Goal: Task Accomplishment & Management: Complete application form

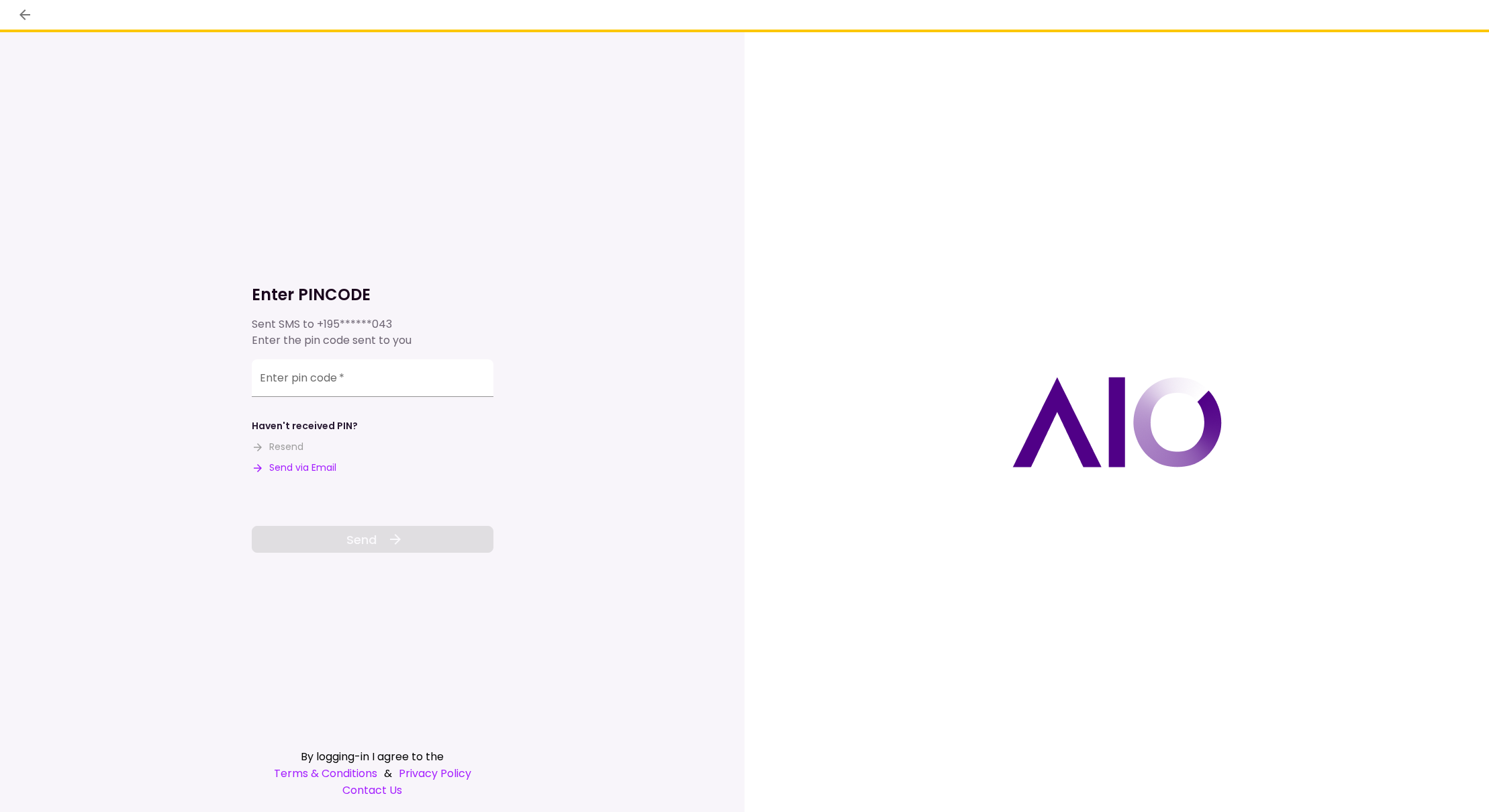
click at [301, 468] on button "Send via Email" at bounding box center [293, 468] width 84 height 14
click at [387, 382] on input "Enter pin code   *" at bounding box center [372, 378] width 242 height 38
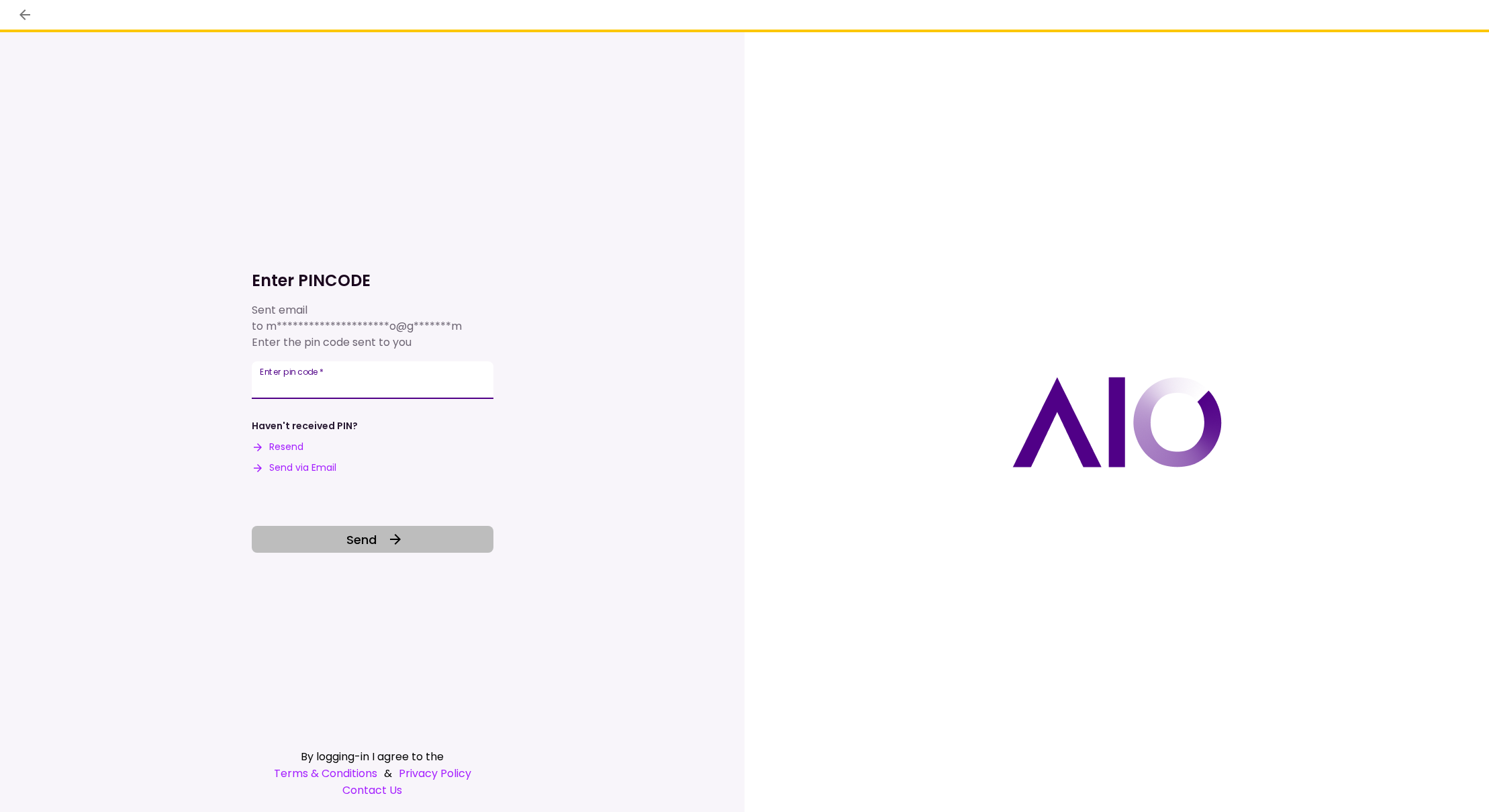
type input "******"
click at [392, 540] on icon at bounding box center [395, 539] width 10 height 10
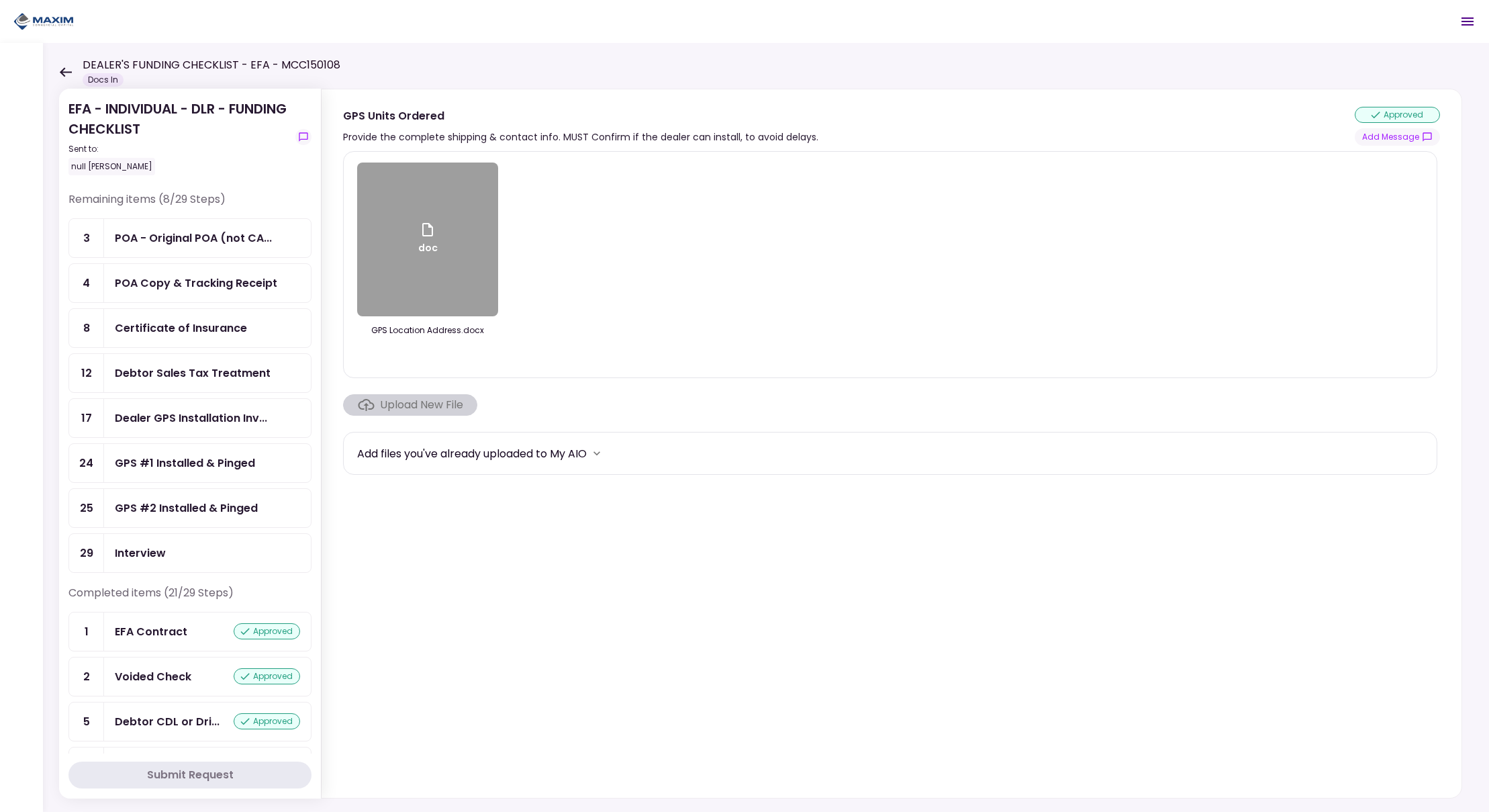
click at [225, 370] on div "Debtor Sales Tax Treatment" at bounding box center [193, 372] width 156 height 17
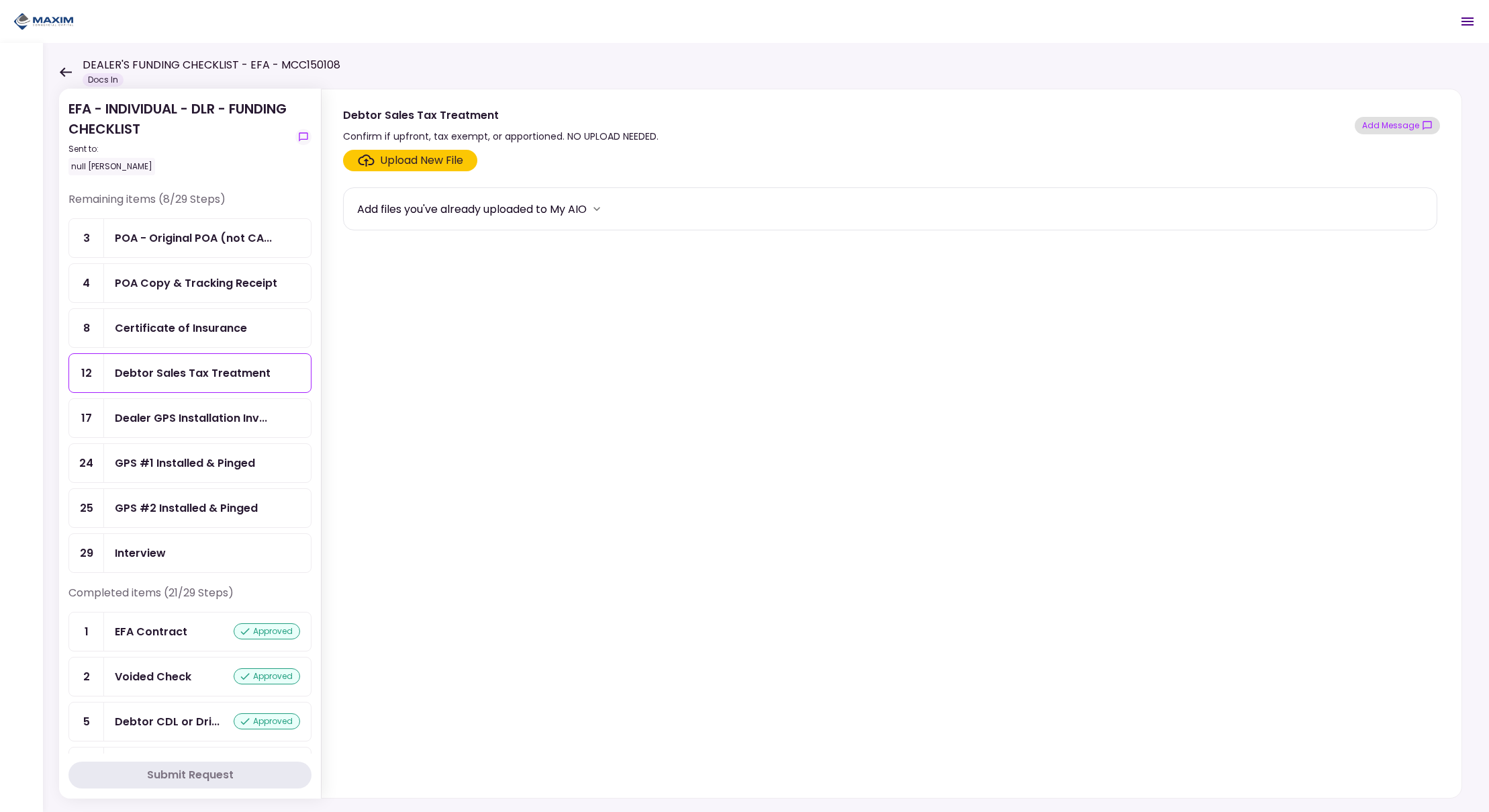
click at [1402, 129] on button "Add Message" at bounding box center [1397, 125] width 85 height 18
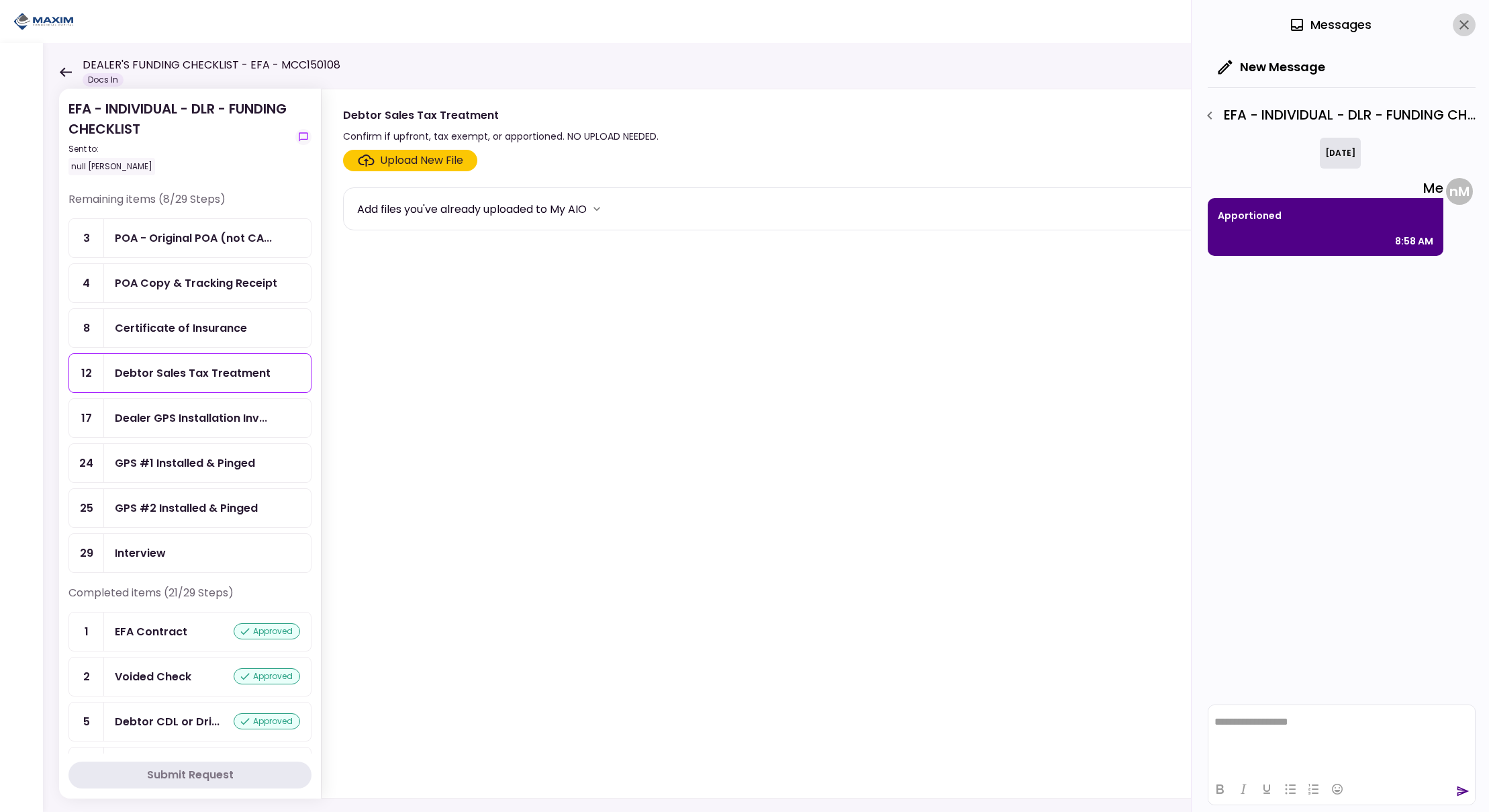
click at [1462, 23] on icon "close" at bounding box center [1464, 25] width 10 height 10
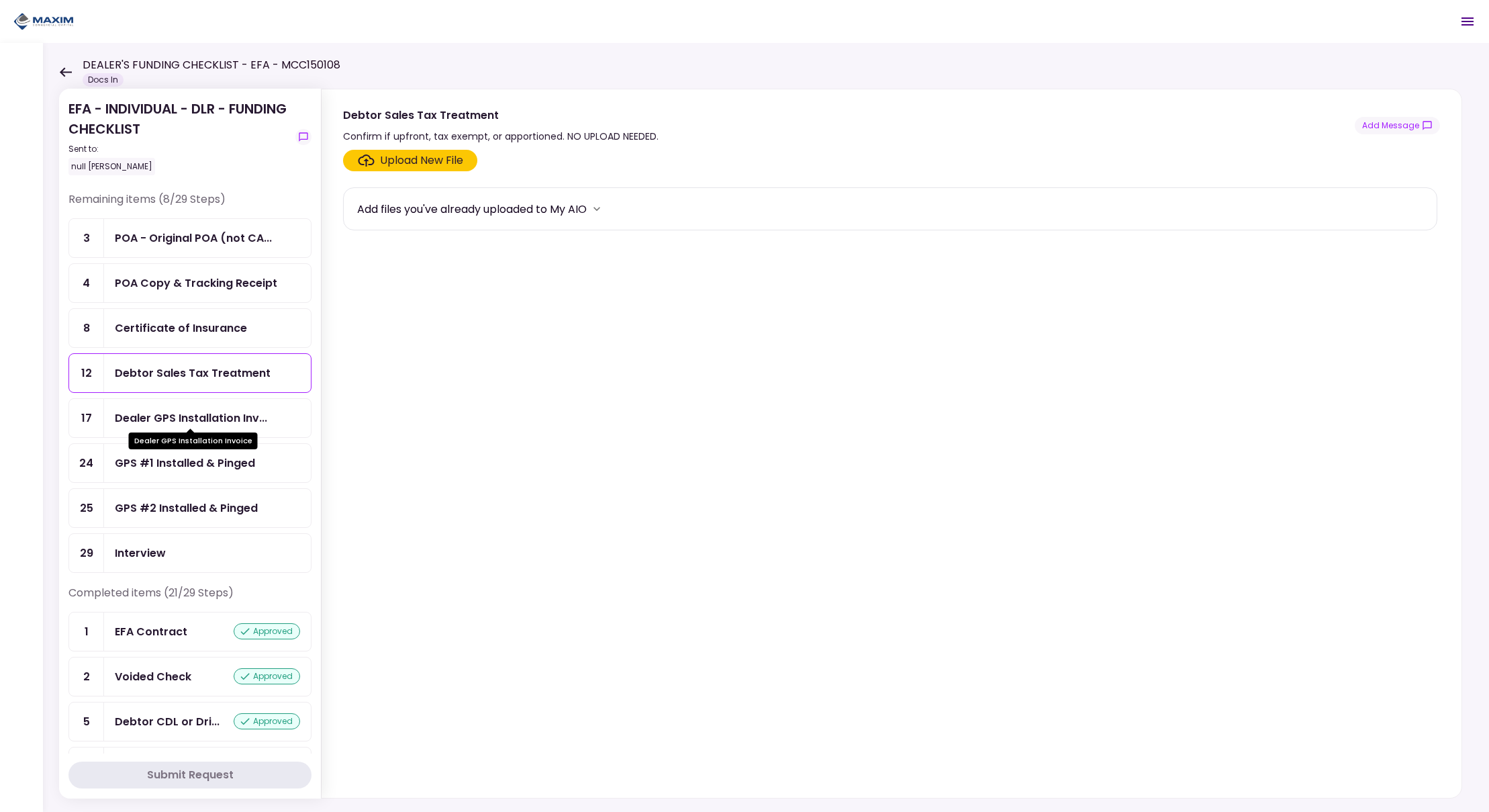
click at [211, 413] on div "Dealer GPS Installation Inv..." at bounding box center [191, 417] width 153 height 17
click at [433, 162] on div "Upload New File" at bounding box center [422, 161] width 84 height 16
click at [0, 0] on input "Upload New File" at bounding box center [0, 0] width 0 height 0
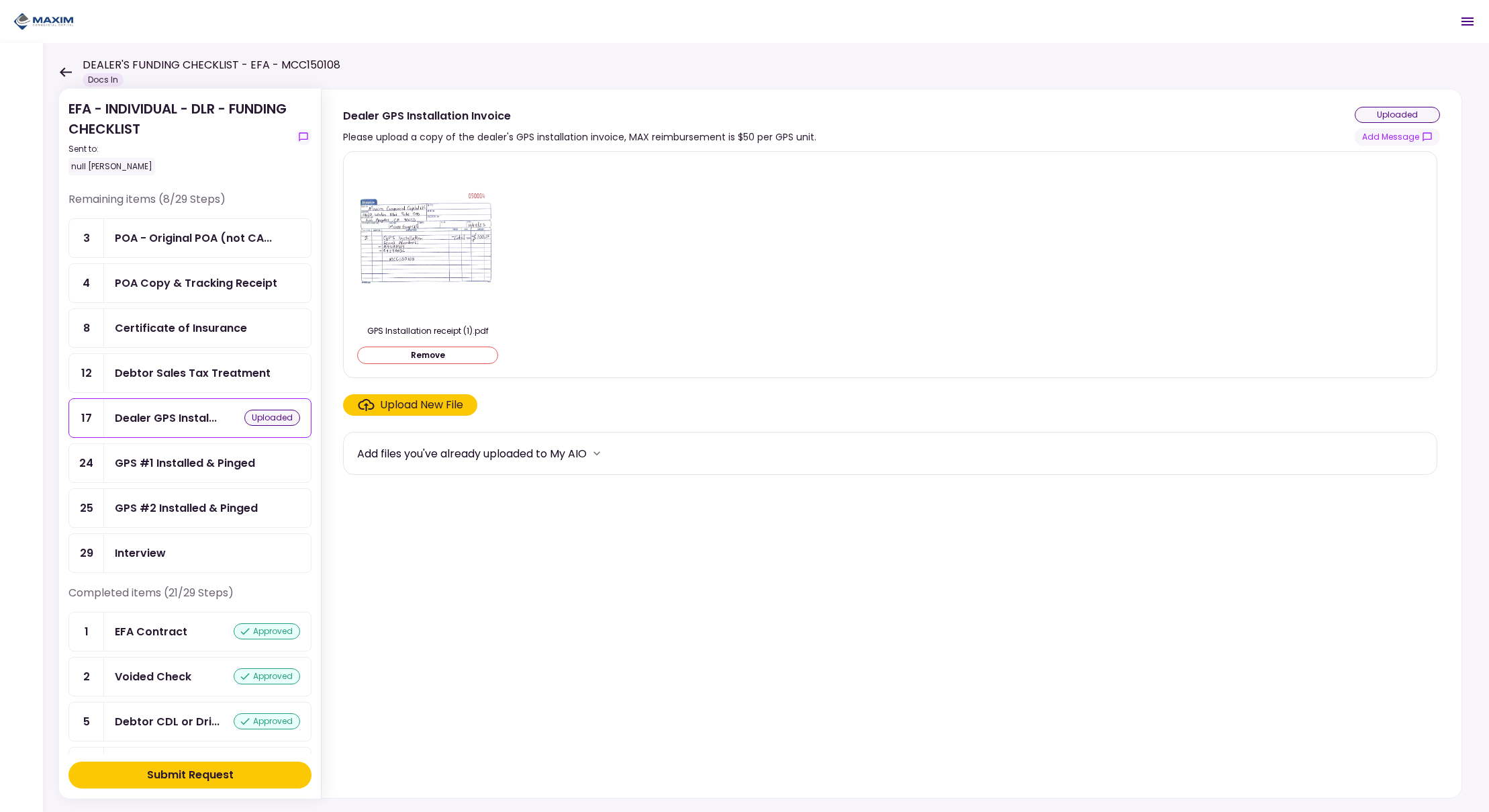
click at [431, 404] on div "Upload New File" at bounding box center [422, 405] width 84 height 16
click at [0, 0] on input "Upload New File" at bounding box center [0, 0] width 0 height 0
click at [433, 403] on div "Upload New File" at bounding box center [422, 405] width 84 height 16
click at [0, 0] on input "Upload New File" at bounding box center [0, 0] width 0 height 0
click at [415, 406] on div "Upload New File" at bounding box center [422, 405] width 84 height 16
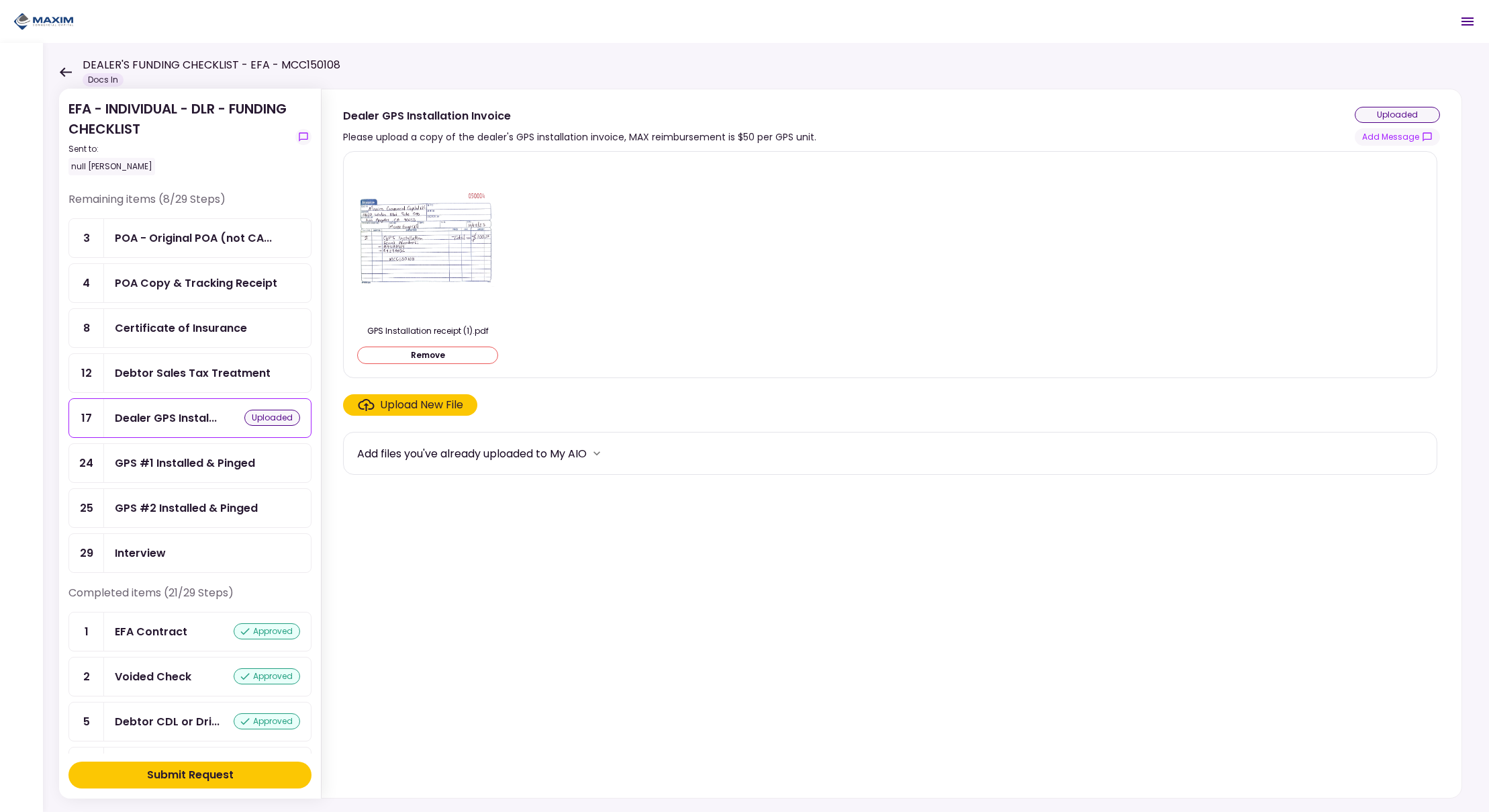
click at [0, 0] on input "Upload New File" at bounding box center [0, 0] width 0 height 0
click at [423, 402] on div "Upload New File" at bounding box center [422, 405] width 84 height 16
click at [0, 0] on input "Upload New File" at bounding box center [0, 0] width 0 height 0
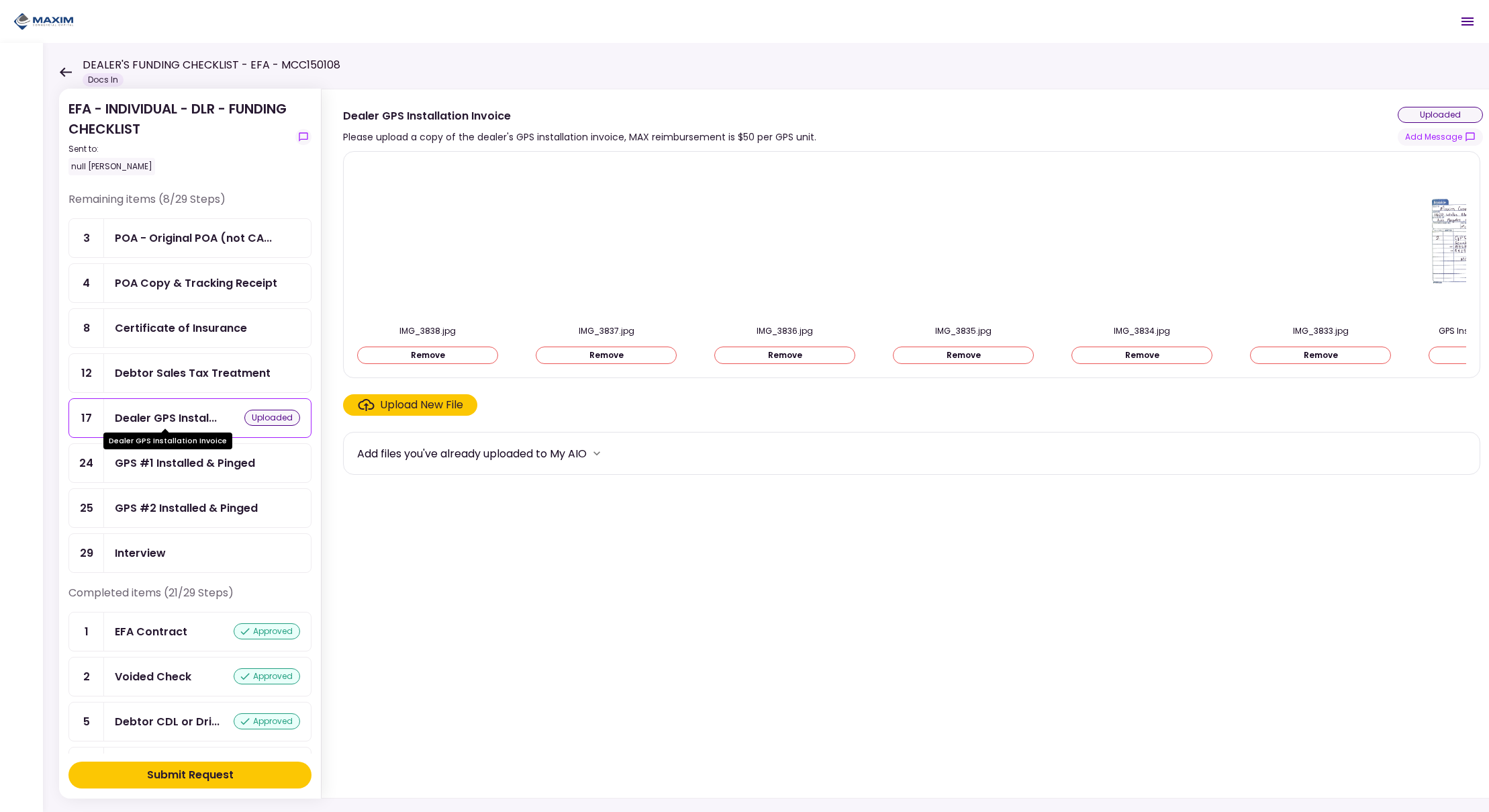
click at [149, 413] on div "Dealer GPS Instal..." at bounding box center [166, 417] width 102 height 17
click at [182, 375] on div "Debtor Sales Tax Treatment" at bounding box center [193, 372] width 156 height 17
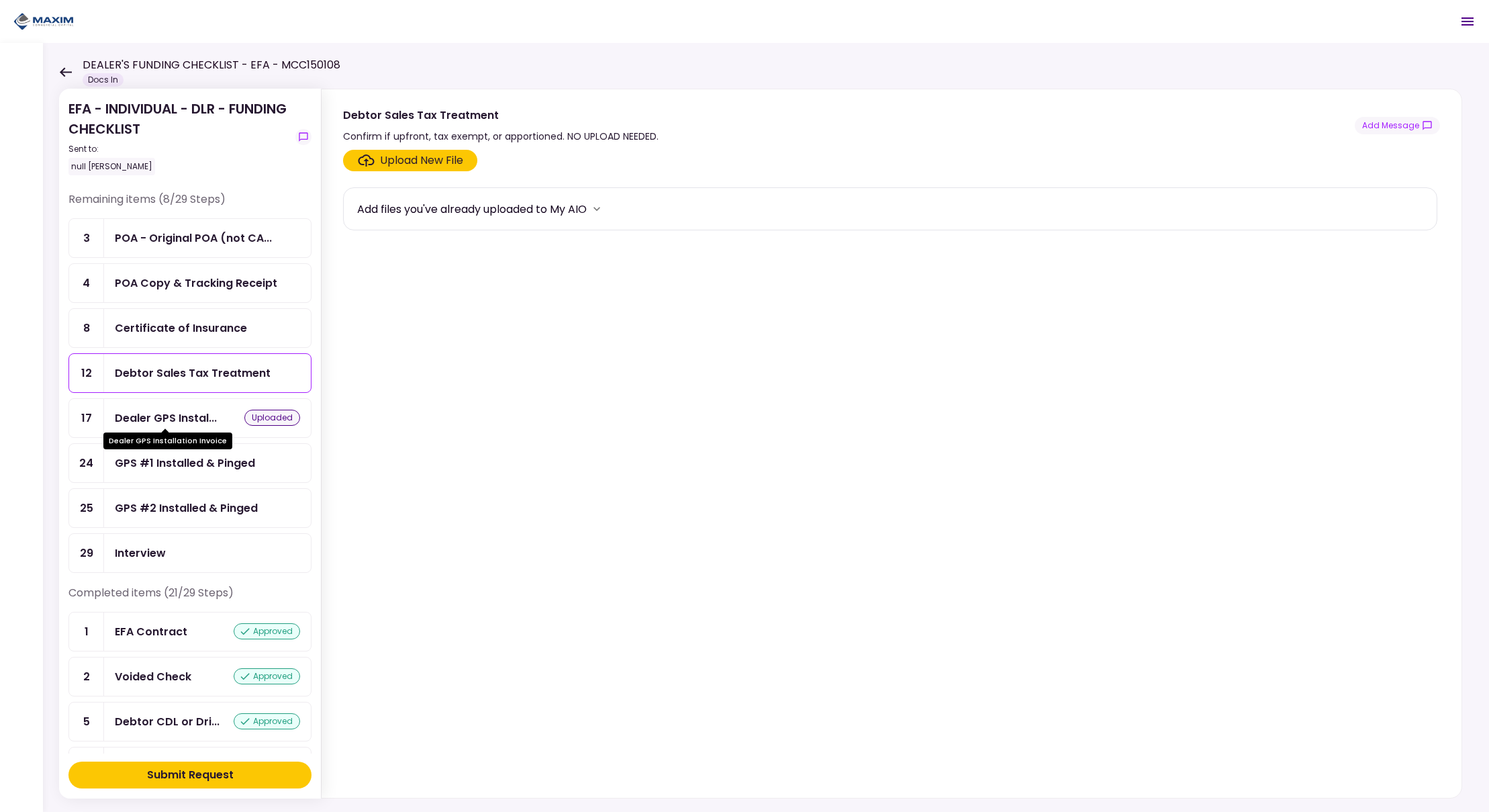
click at [176, 409] on div "Dealer GPS Instal..." at bounding box center [166, 417] width 102 height 17
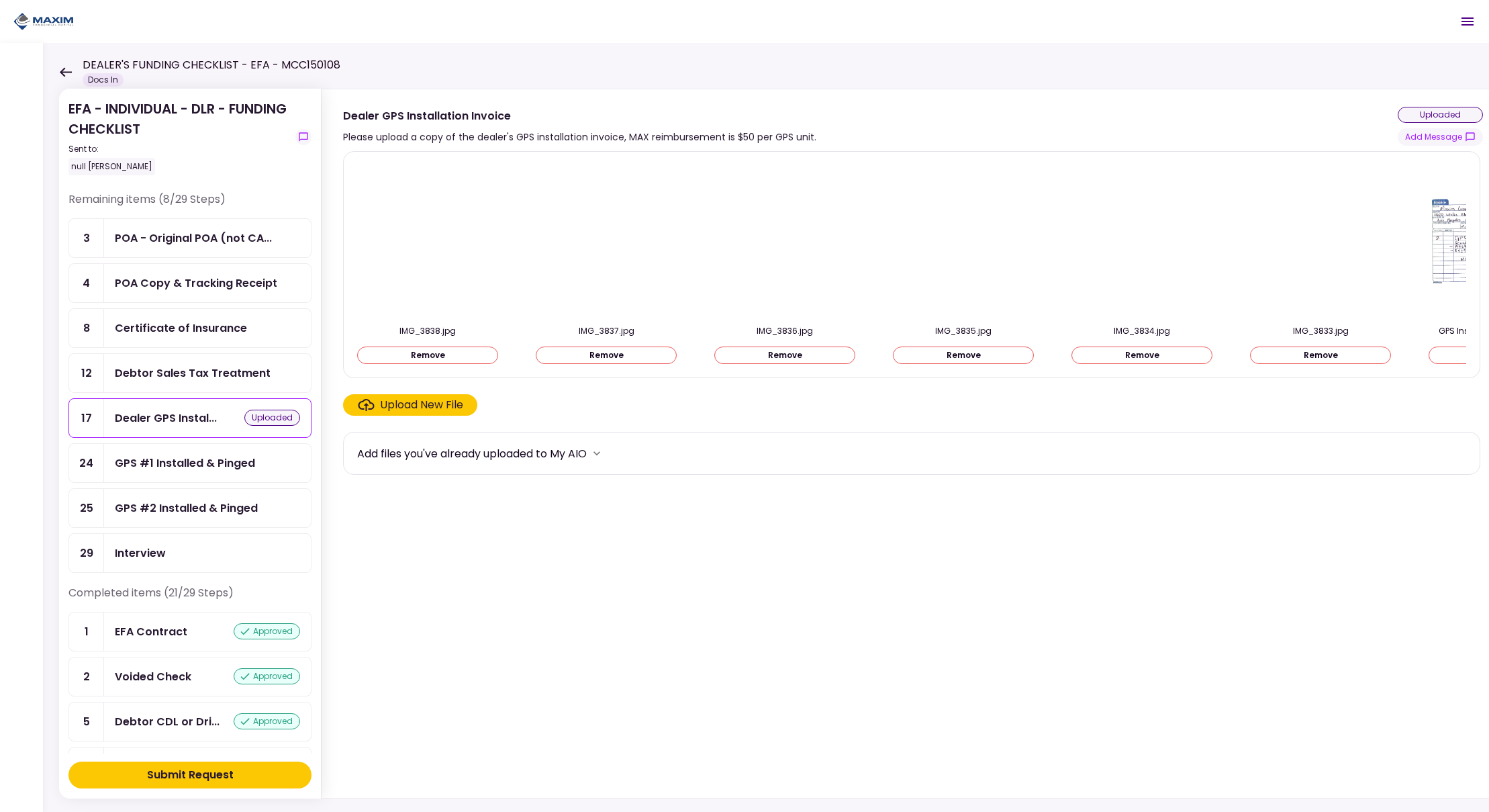
click at [205, 462] on div "GPS #1 Installed & Pinged" at bounding box center [185, 462] width 141 height 17
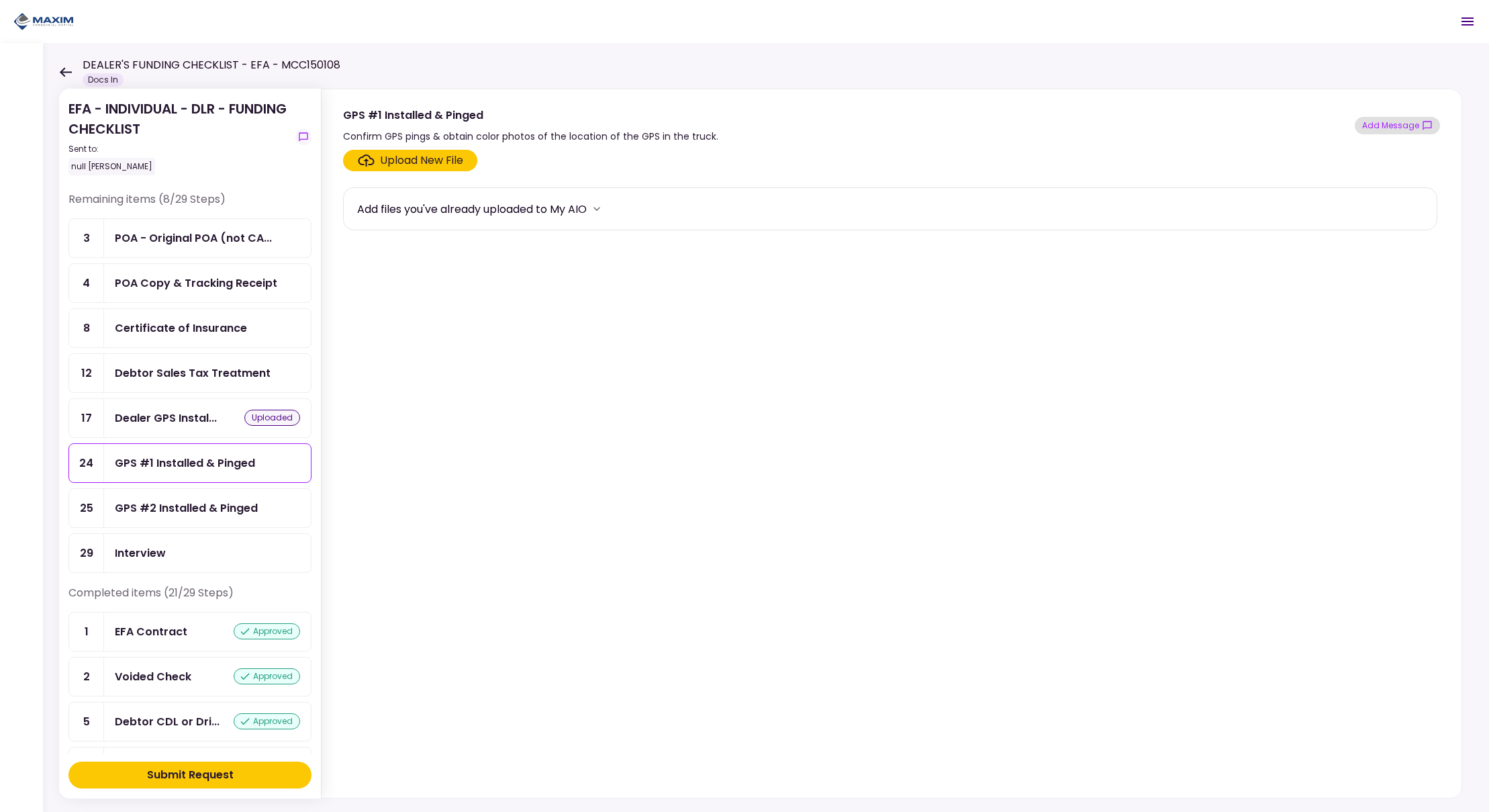
click at [1393, 125] on button "Add Message" at bounding box center [1397, 125] width 85 height 18
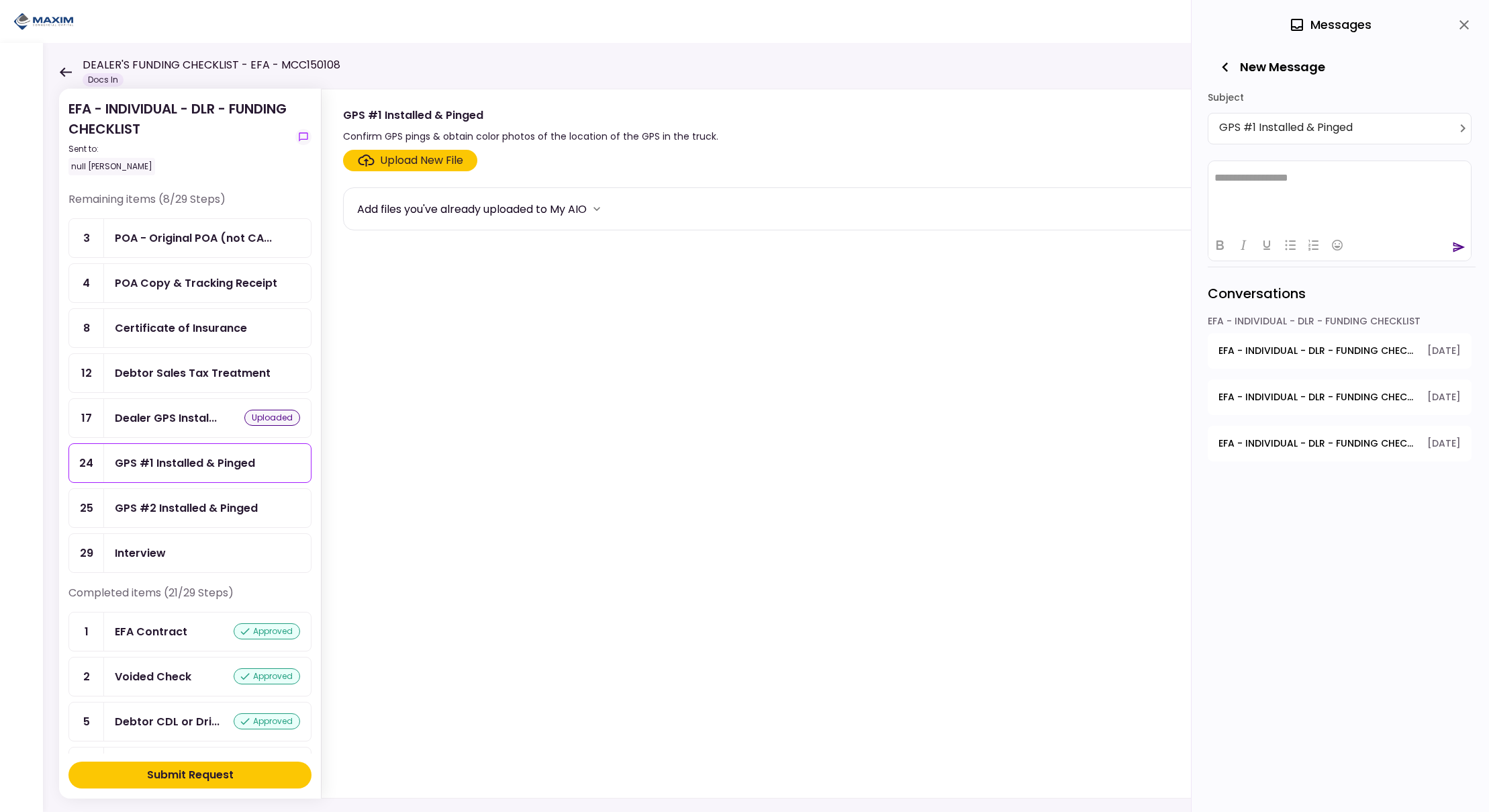
click at [1283, 186] on html "**********" at bounding box center [1339, 178] width 263 height 35
click at [1283, 178] on p "**********" at bounding box center [1339, 178] width 250 height 13
click at [1458, 246] on icon "send" at bounding box center [1458, 247] width 14 height 14
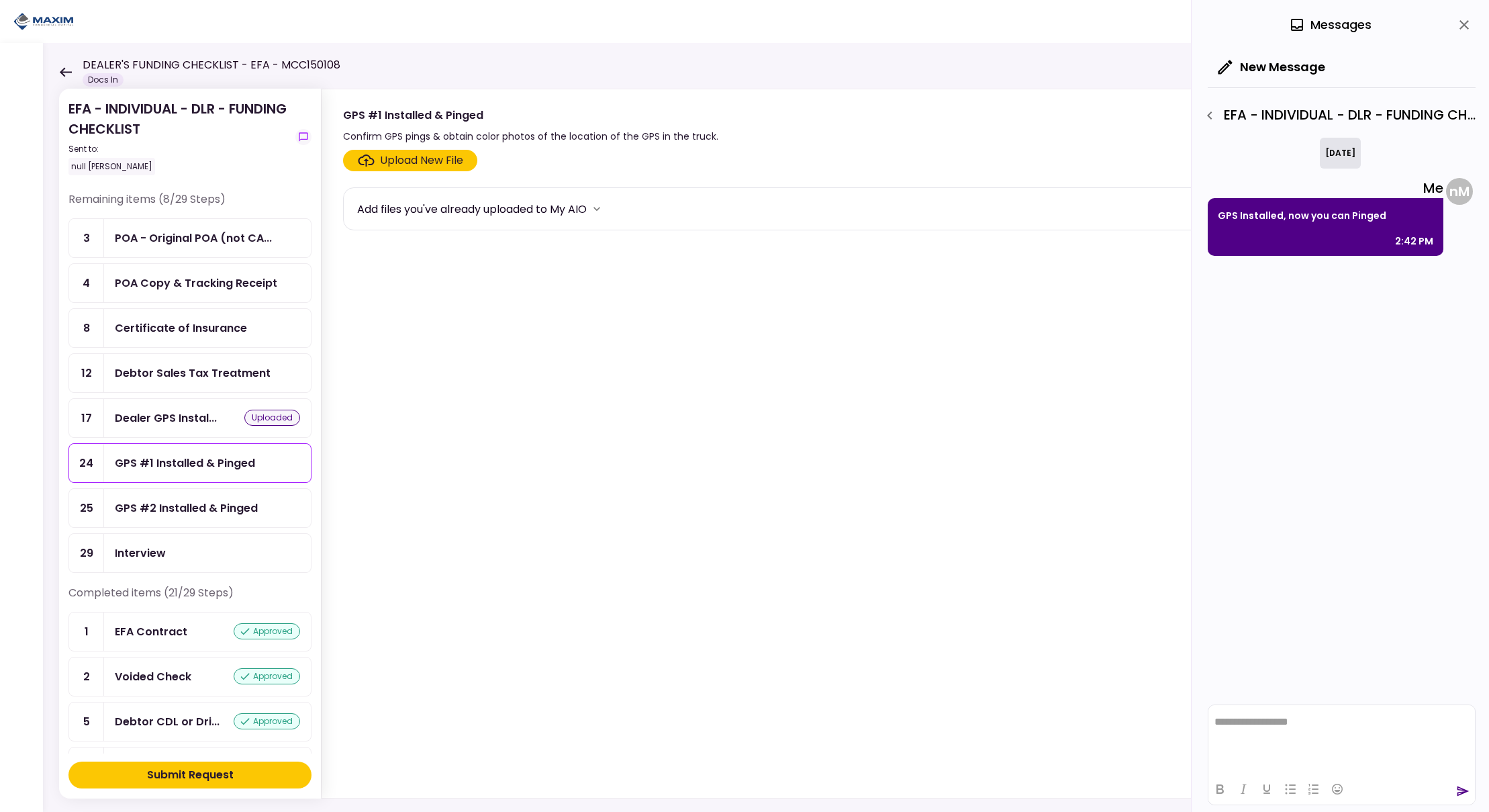
click at [1464, 23] on icon "close" at bounding box center [1464, 25] width 16 height 16
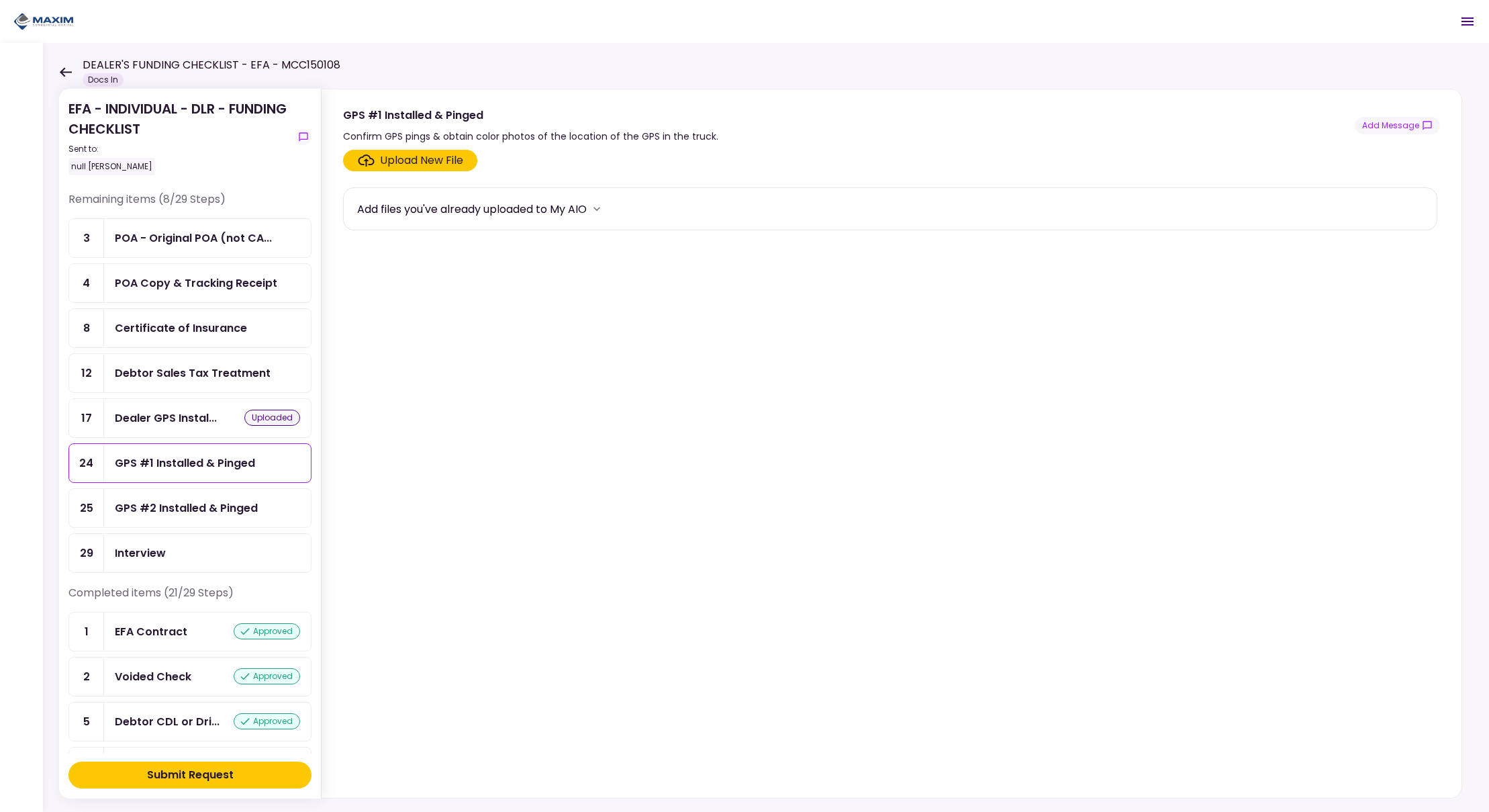
click at [190, 502] on div "GPS #2 Installed & Pinged" at bounding box center [187, 507] width 143 height 17
click at [1393, 124] on button "Add Message" at bounding box center [1397, 125] width 85 height 18
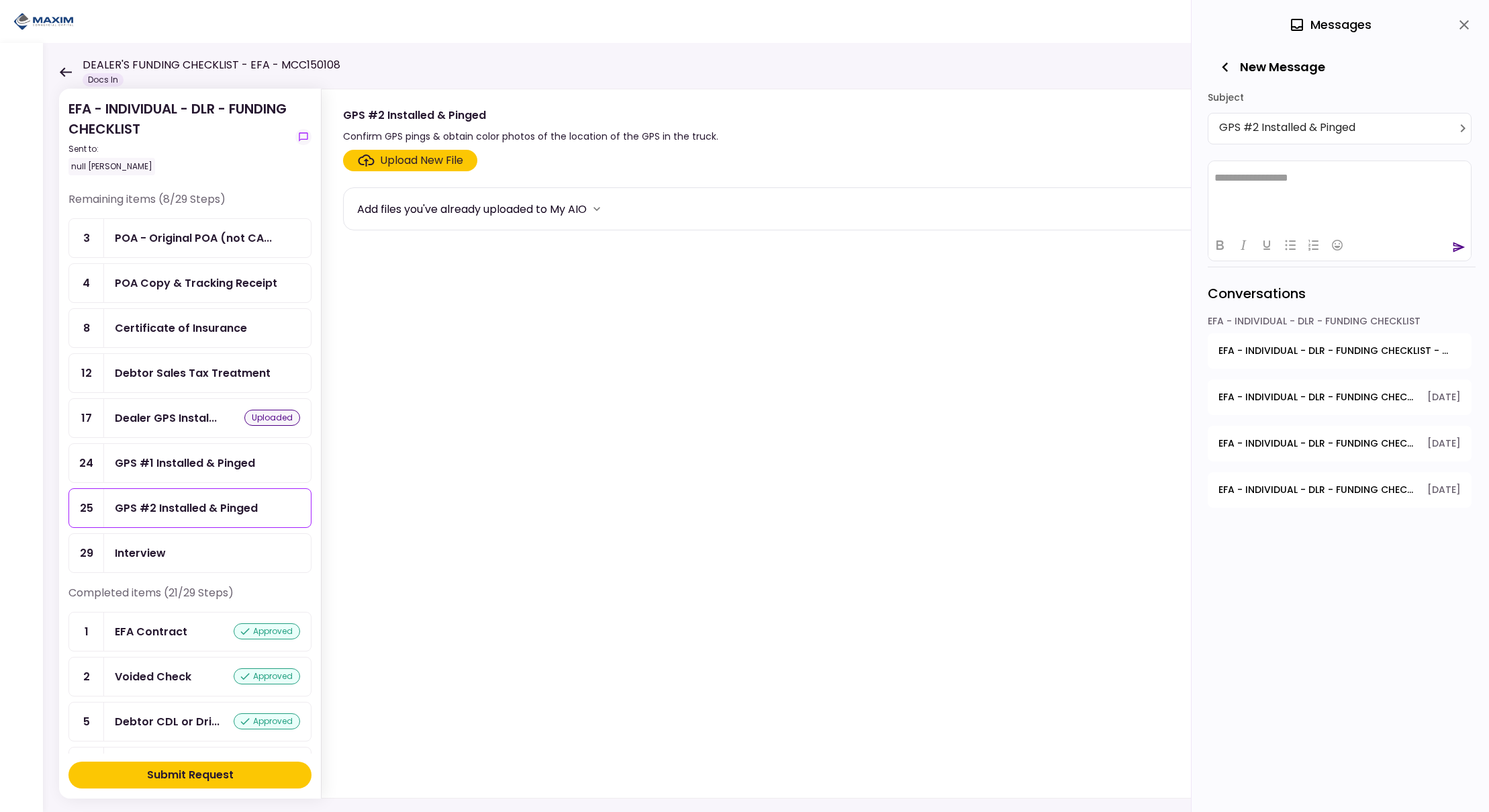
click at [1295, 187] on html "**********" at bounding box center [1339, 178] width 263 height 35
click at [1458, 247] on icon "send" at bounding box center [1458, 247] width 14 height 14
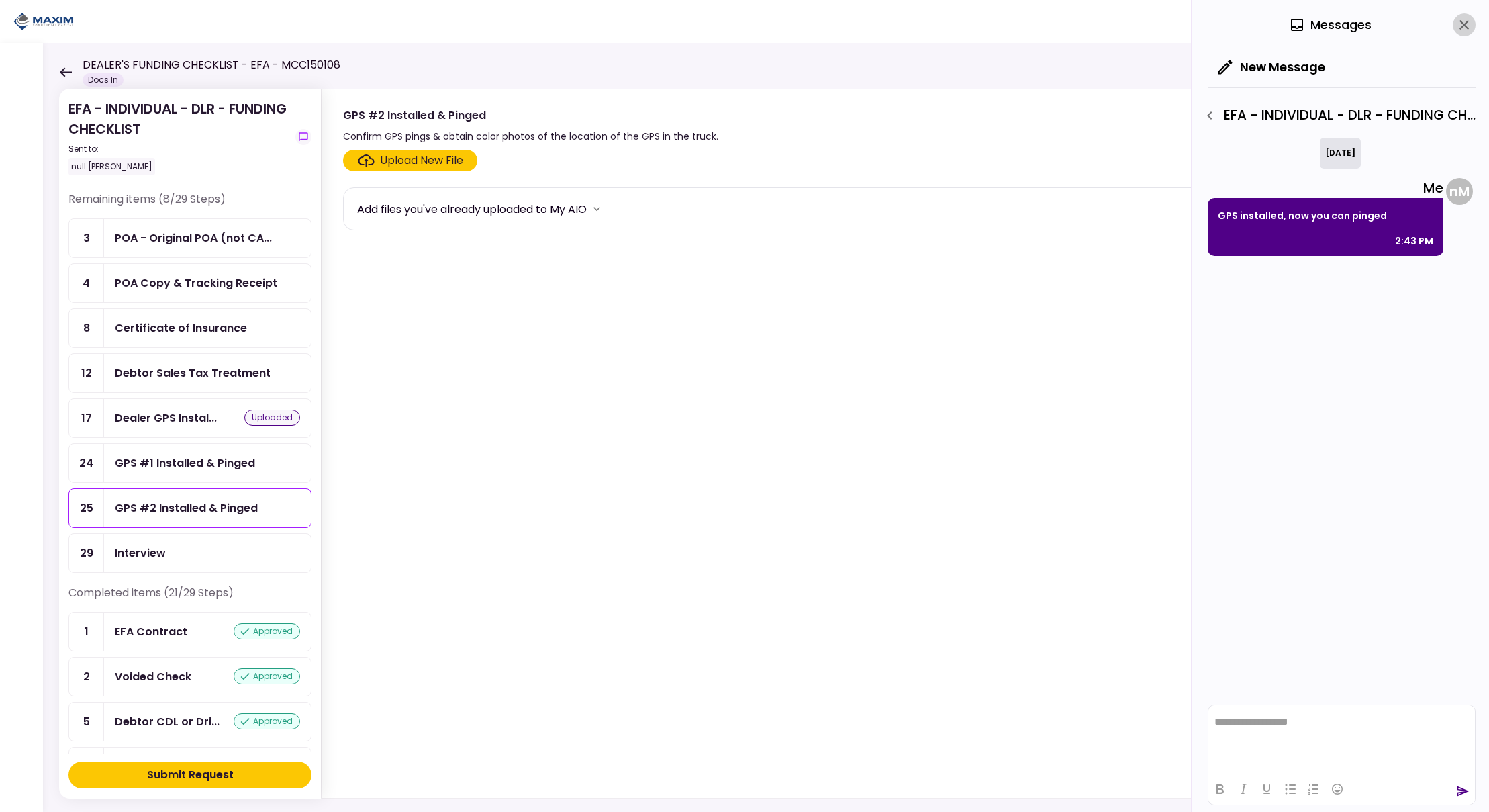
click at [1465, 25] on icon "close" at bounding box center [1464, 25] width 10 height 10
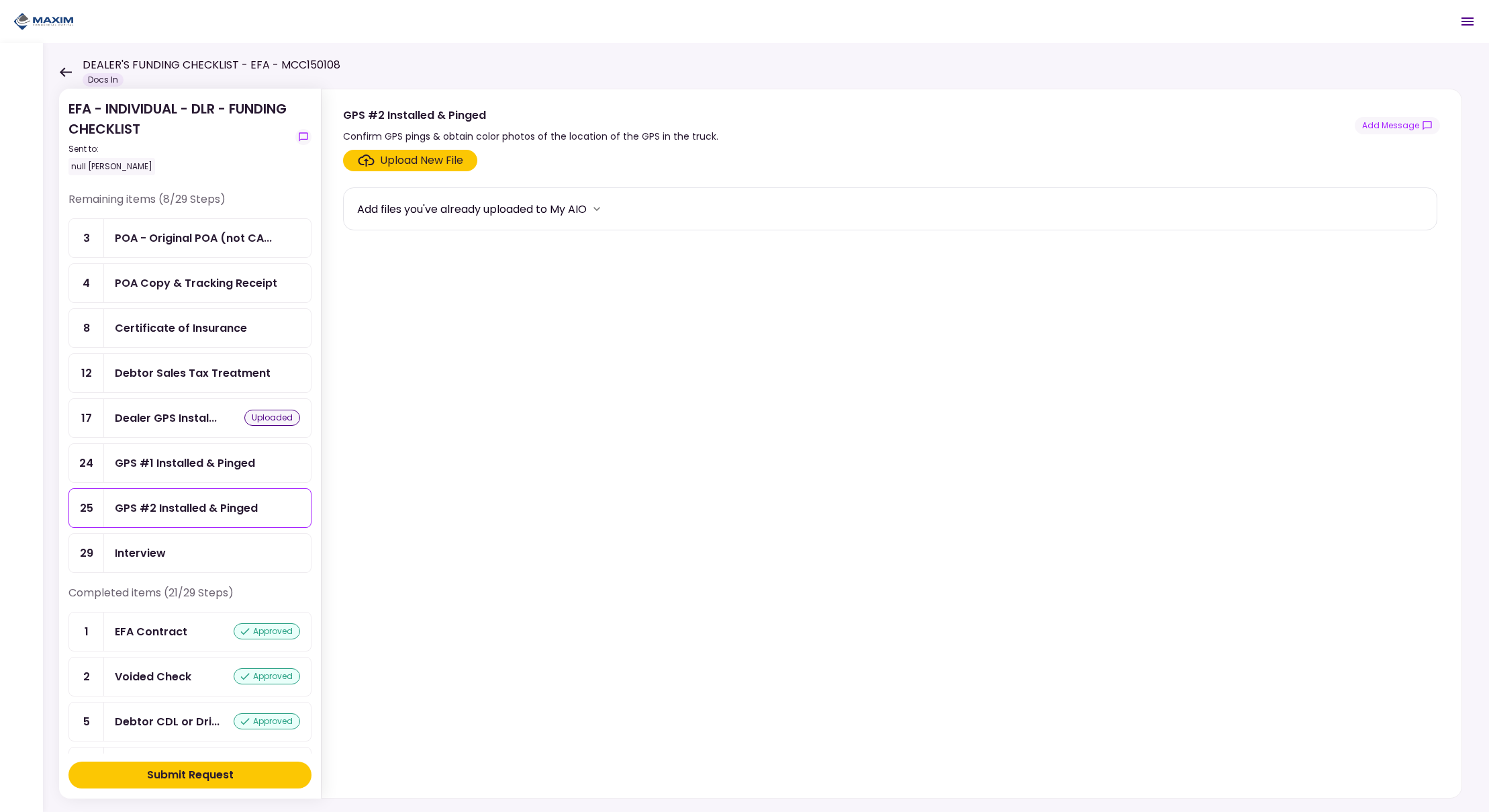
click at [198, 775] on div "Submit Request" at bounding box center [191, 775] width 87 height 16
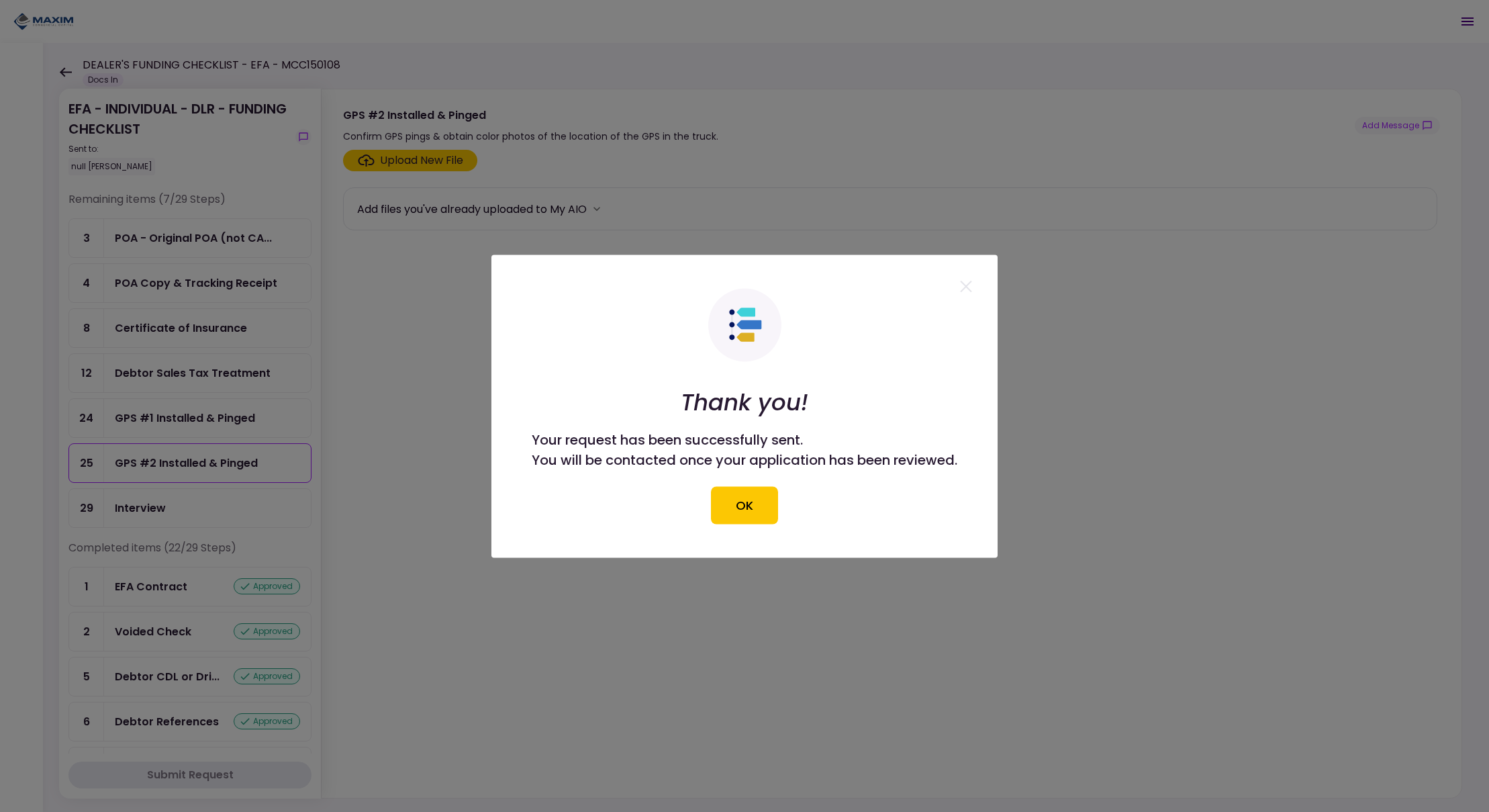
click at [751, 508] on button "OK" at bounding box center [744, 505] width 68 height 38
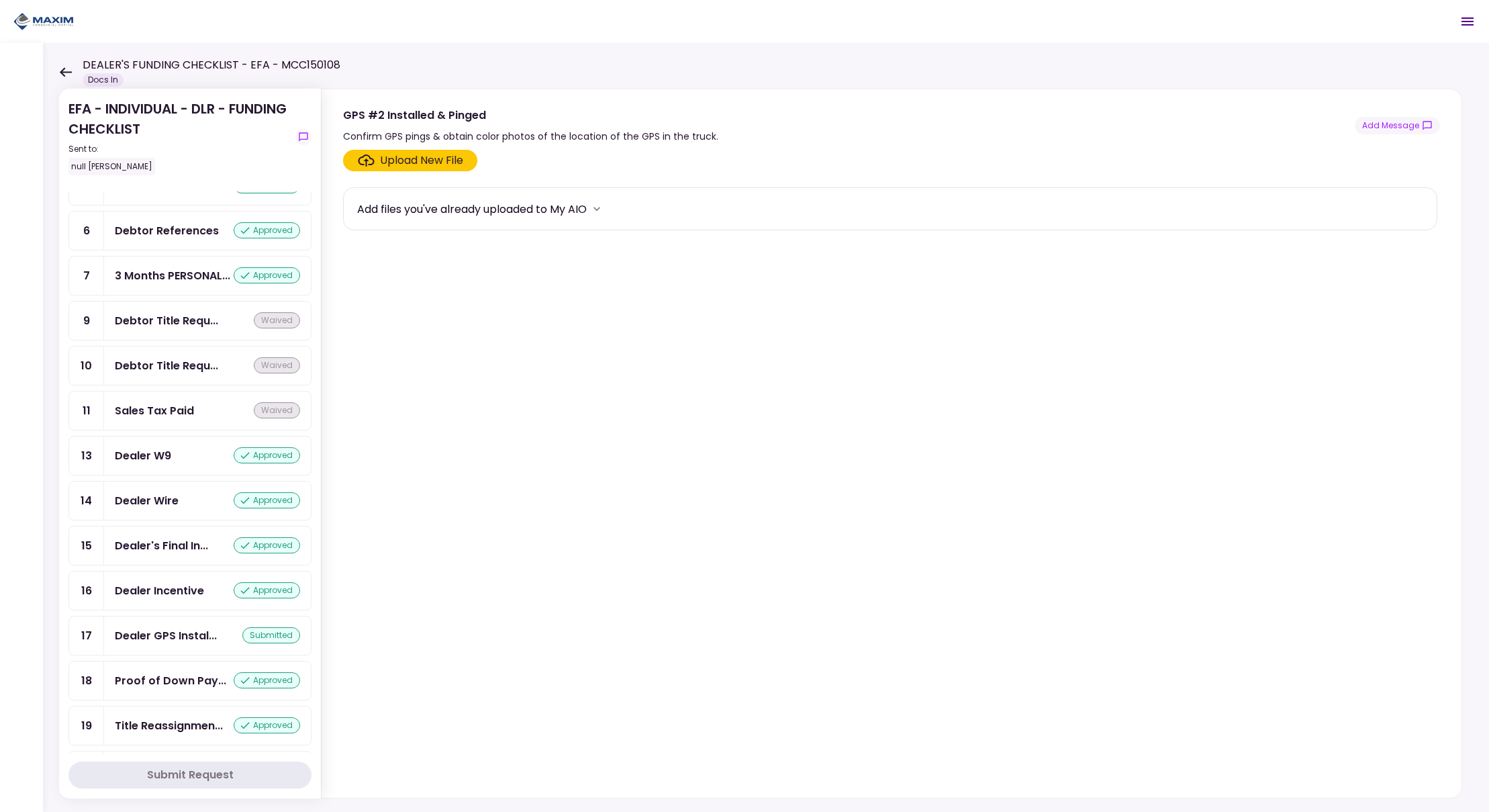
scroll to position [670, 0]
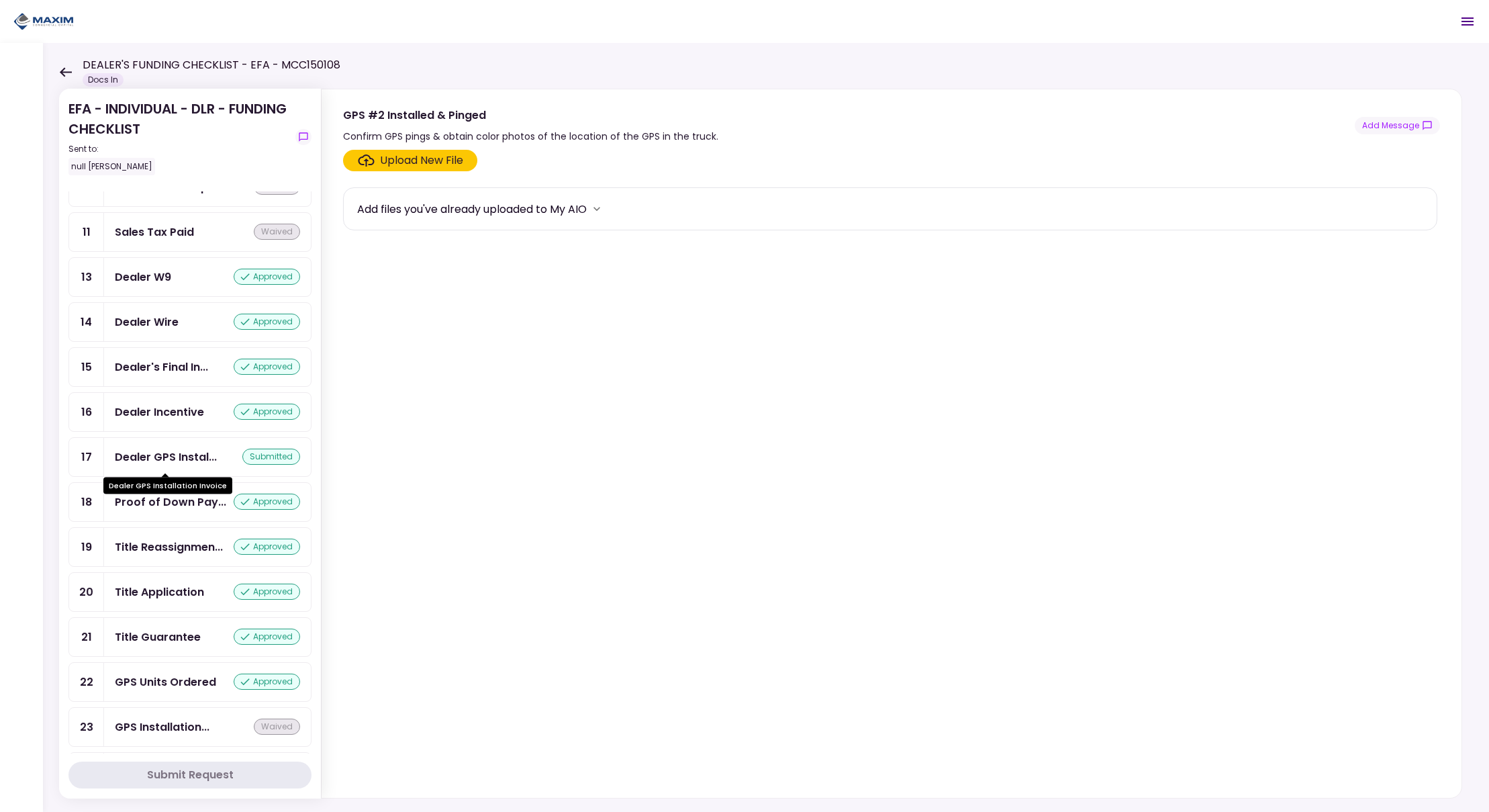
click at [185, 457] on div "Dealer GPS Instal..." at bounding box center [166, 457] width 102 height 17
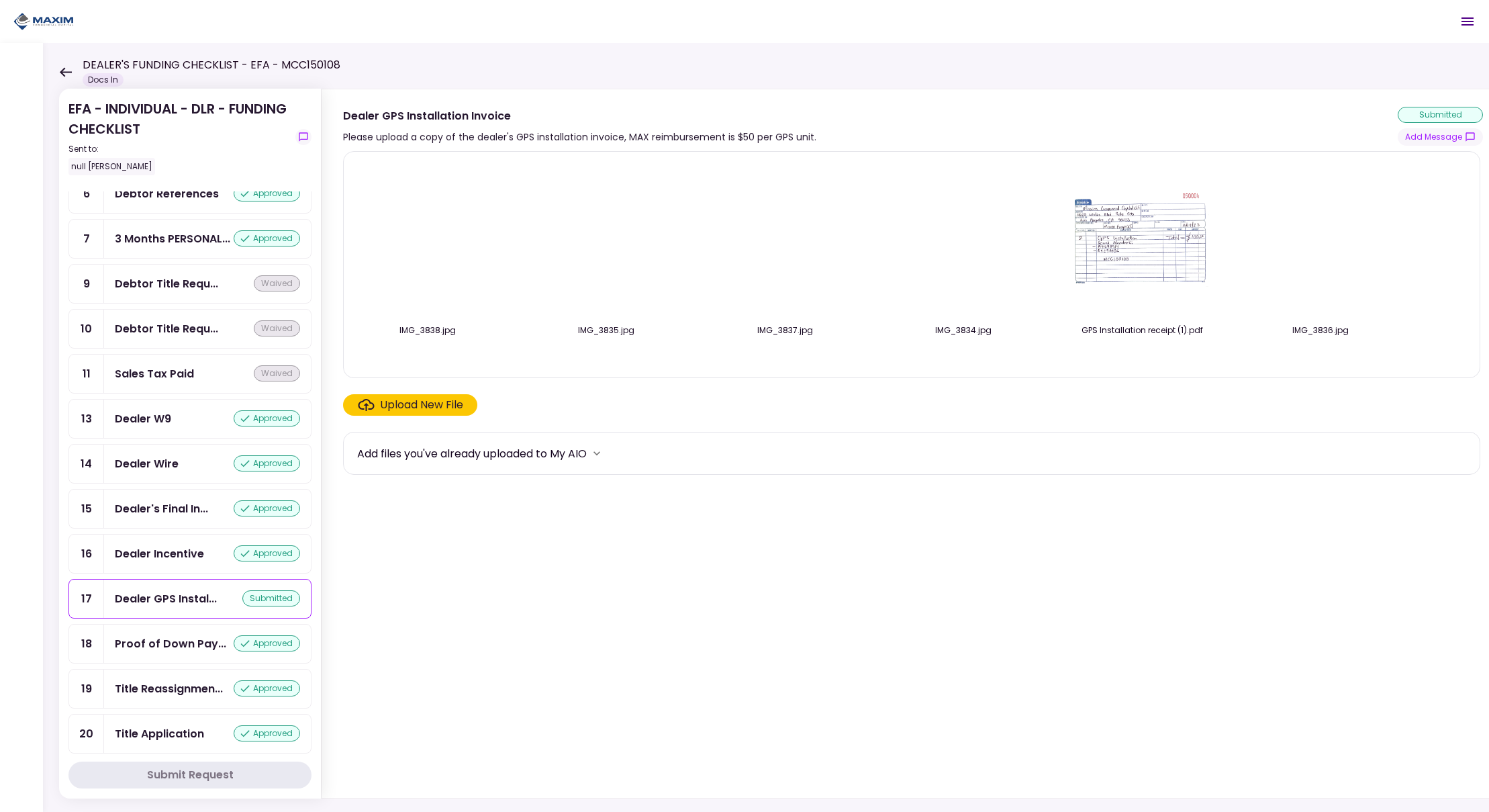
scroll to position [556, 0]
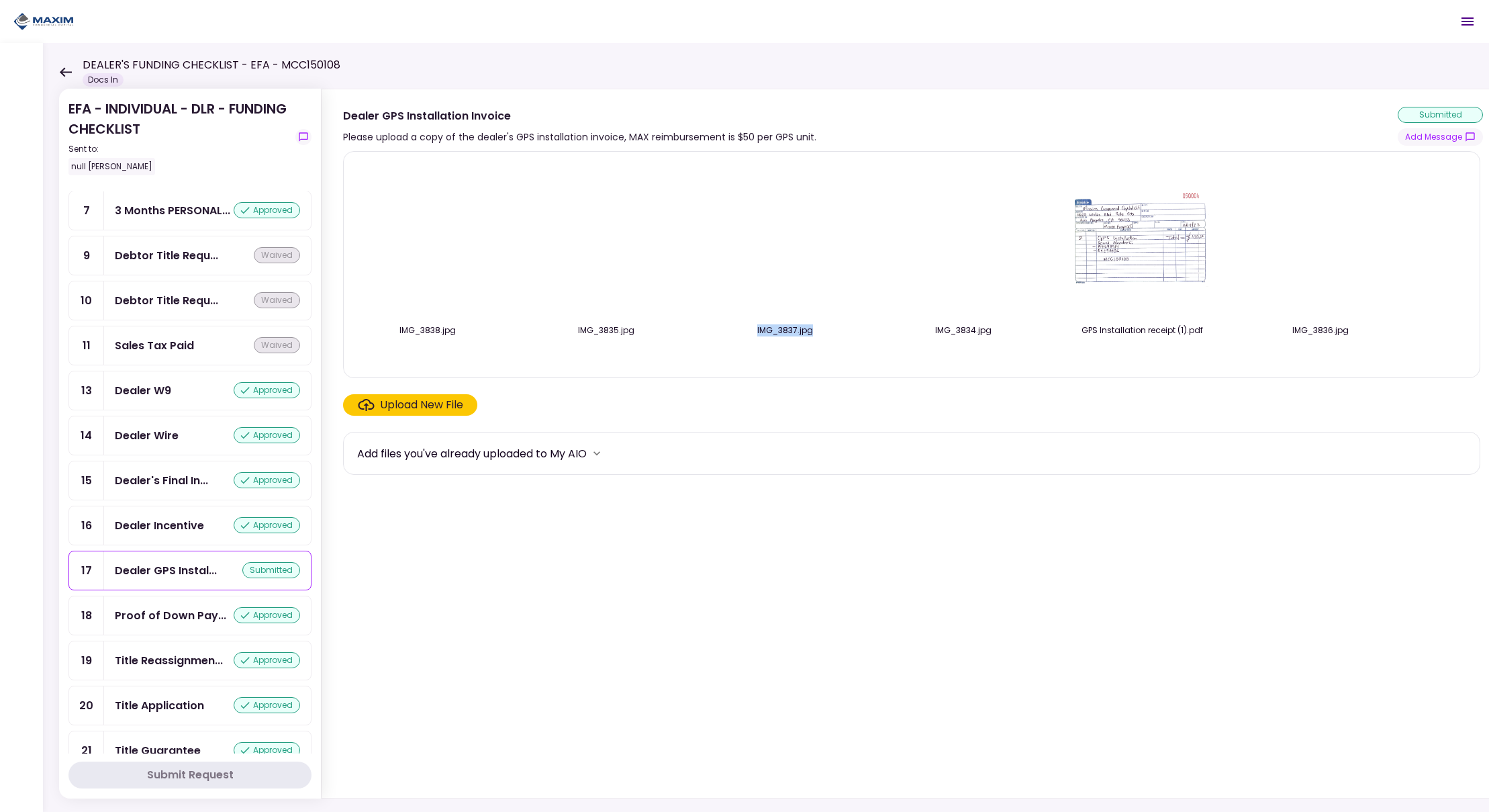
drag, startPoint x: 801, startPoint y: 352, endPoint x: 626, endPoint y: 347, distance: 175.1
click at [626, 347] on div "IMG_3838.jpg IMG_3835.jpg IMG_3837.jpg IMG_3834.jpg GPS Installation receipt (1…" at bounding box center [911, 265] width 1109 height 204
click at [873, 267] on div "IMG_3838.jpg IMG_3835.jpg IMG_3837.jpg IMG_3834.jpg GPS Installation receipt (1…" at bounding box center [911, 265] width 1109 height 204
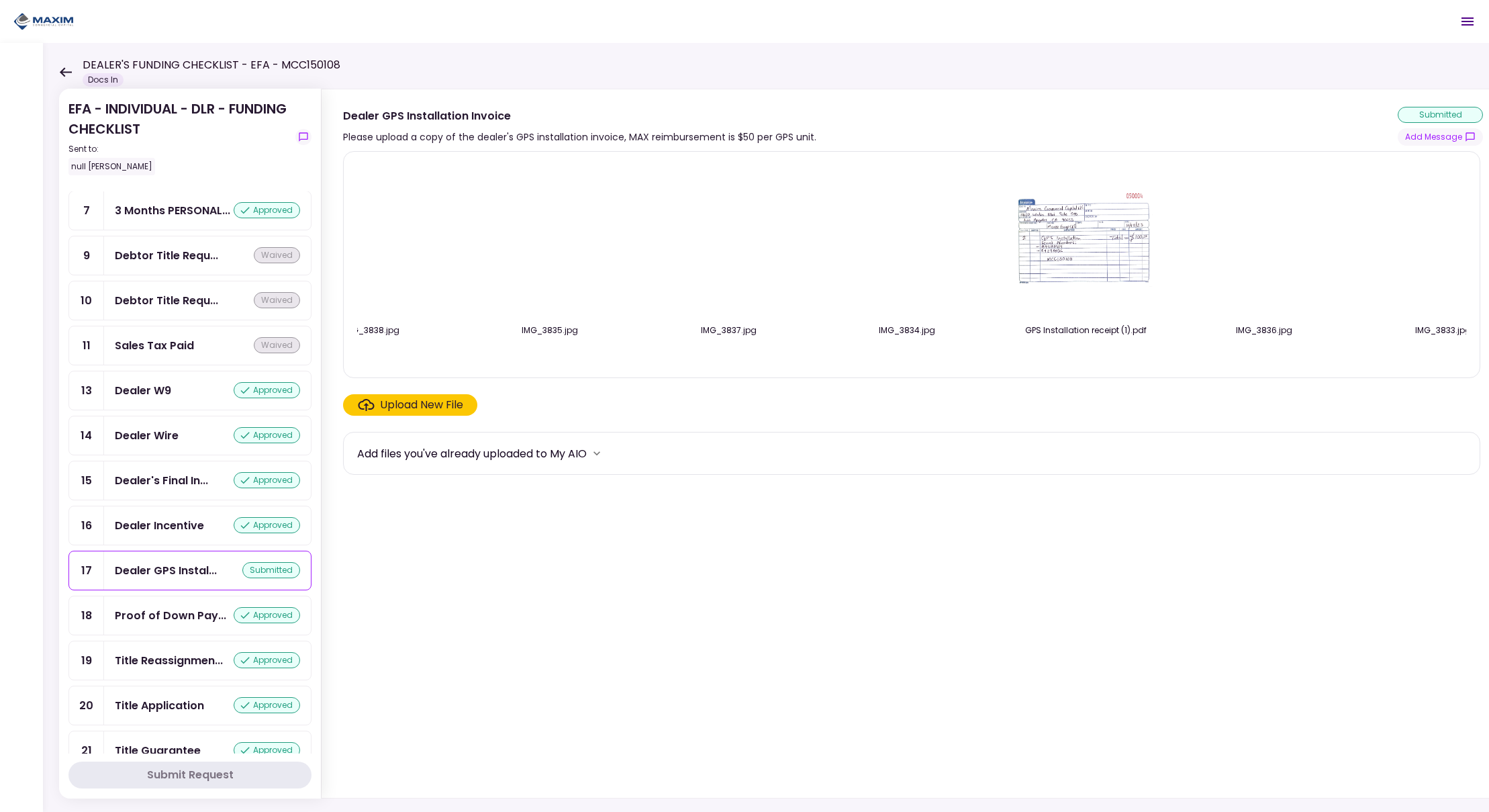
scroll to position [0, 0]
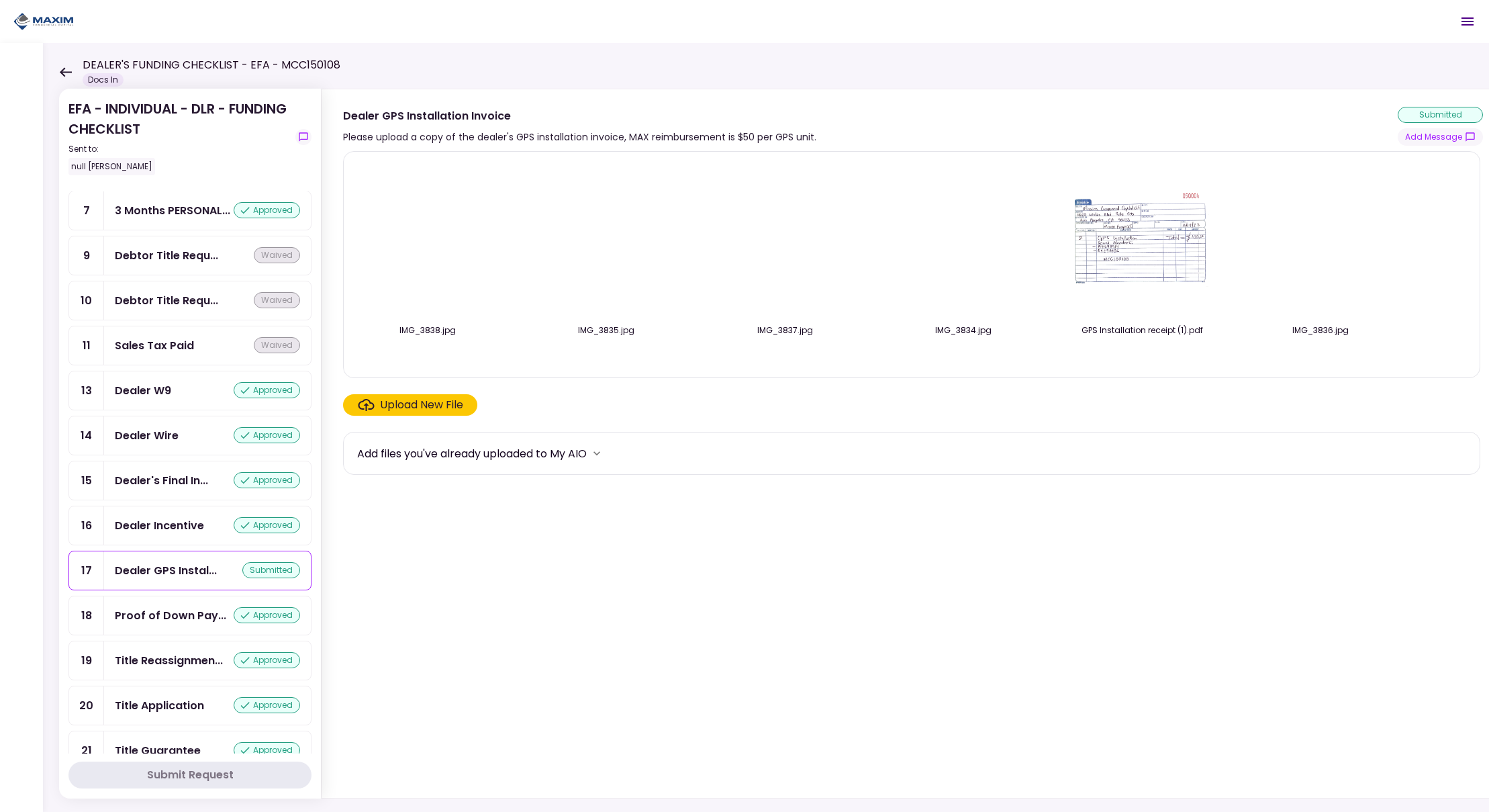
click at [769, 621] on section "IMG_3838.jpg IMG_3835.jpg IMG_3837.jpg IMG_3834.jpg GPS Installation receipt (1…" at bounding box center [913, 471] width 1140 height 641
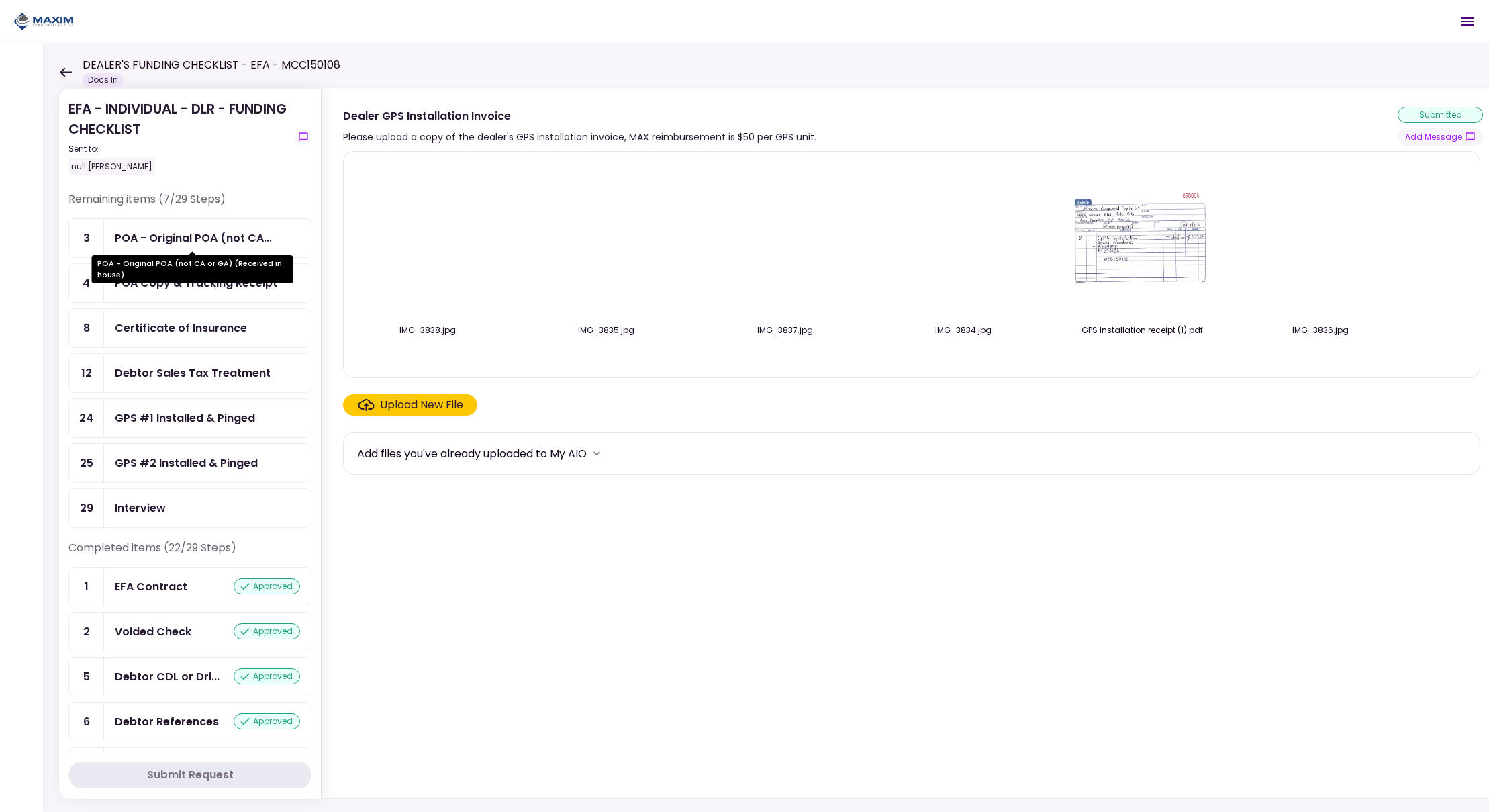
click at [178, 238] on div "POA - Original POA (not CA..." at bounding box center [193, 238] width 157 height 17
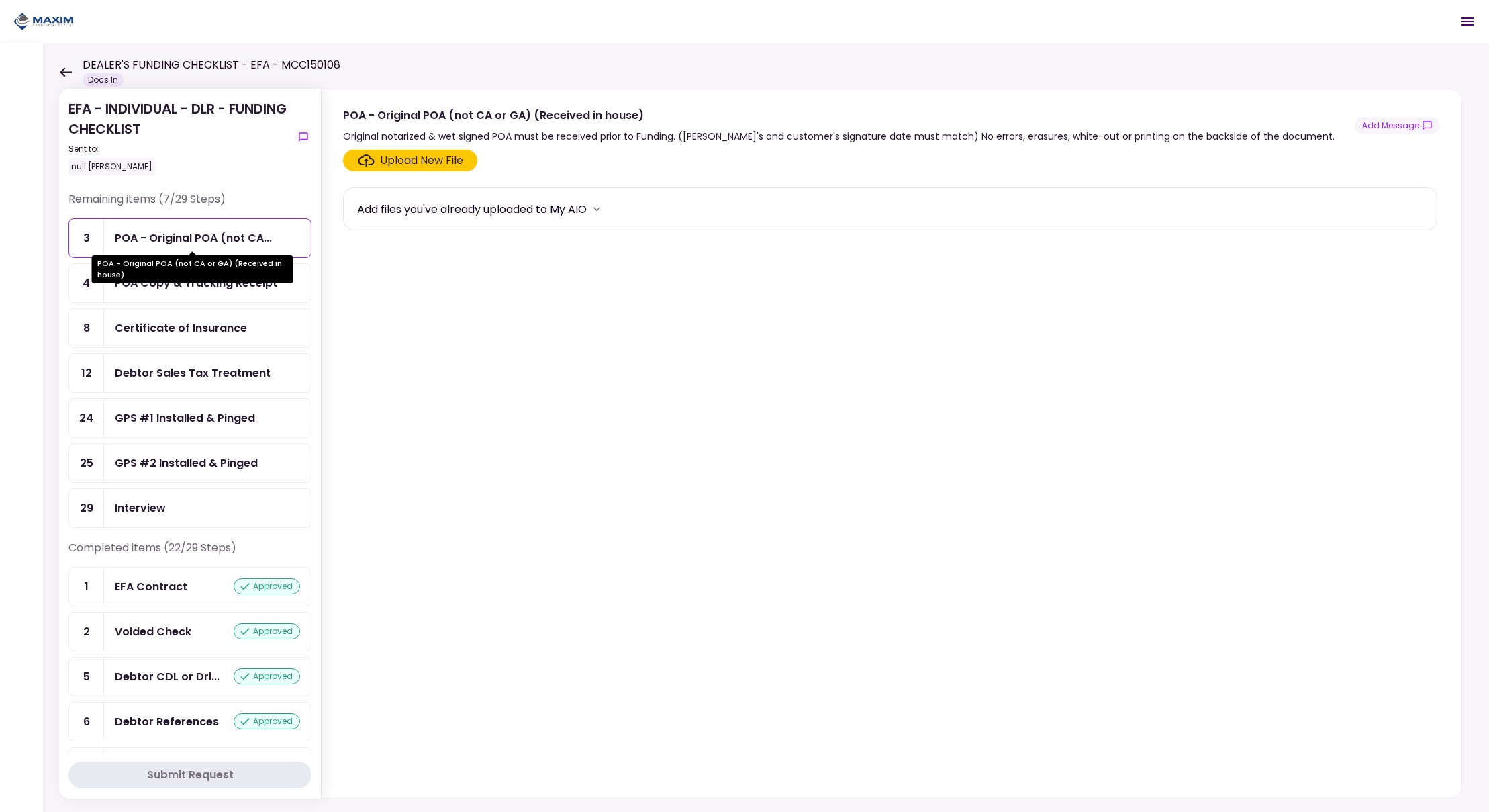
click at [188, 237] on div "POA - Original POA (not CA..." at bounding box center [193, 238] width 157 height 17
click at [418, 160] on div "Upload New File" at bounding box center [422, 161] width 84 height 16
click at [0, 0] on input "Upload New File" at bounding box center [0, 0] width 0 height 0
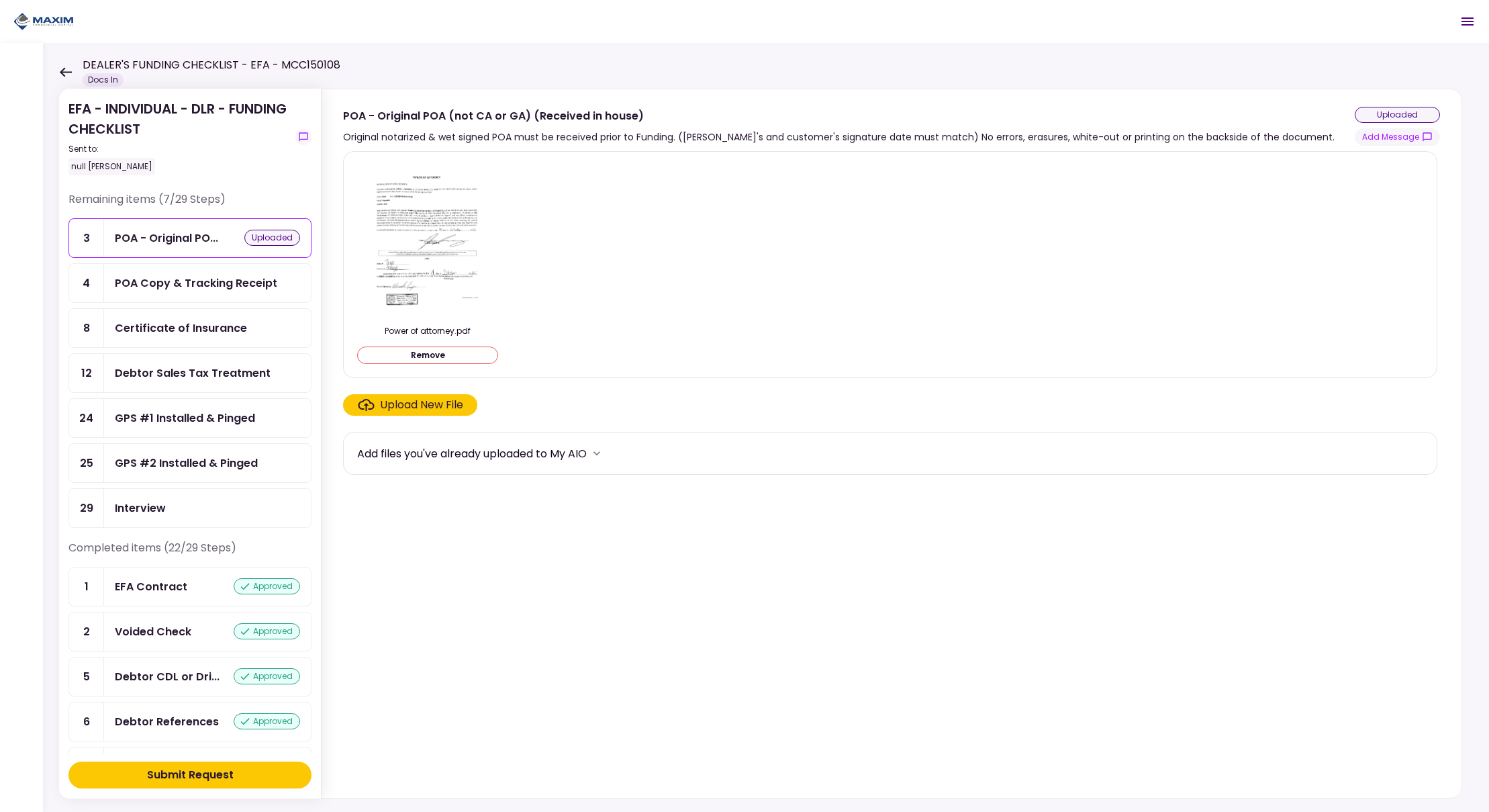
click at [204, 775] on div "Submit Request" at bounding box center [191, 775] width 87 height 16
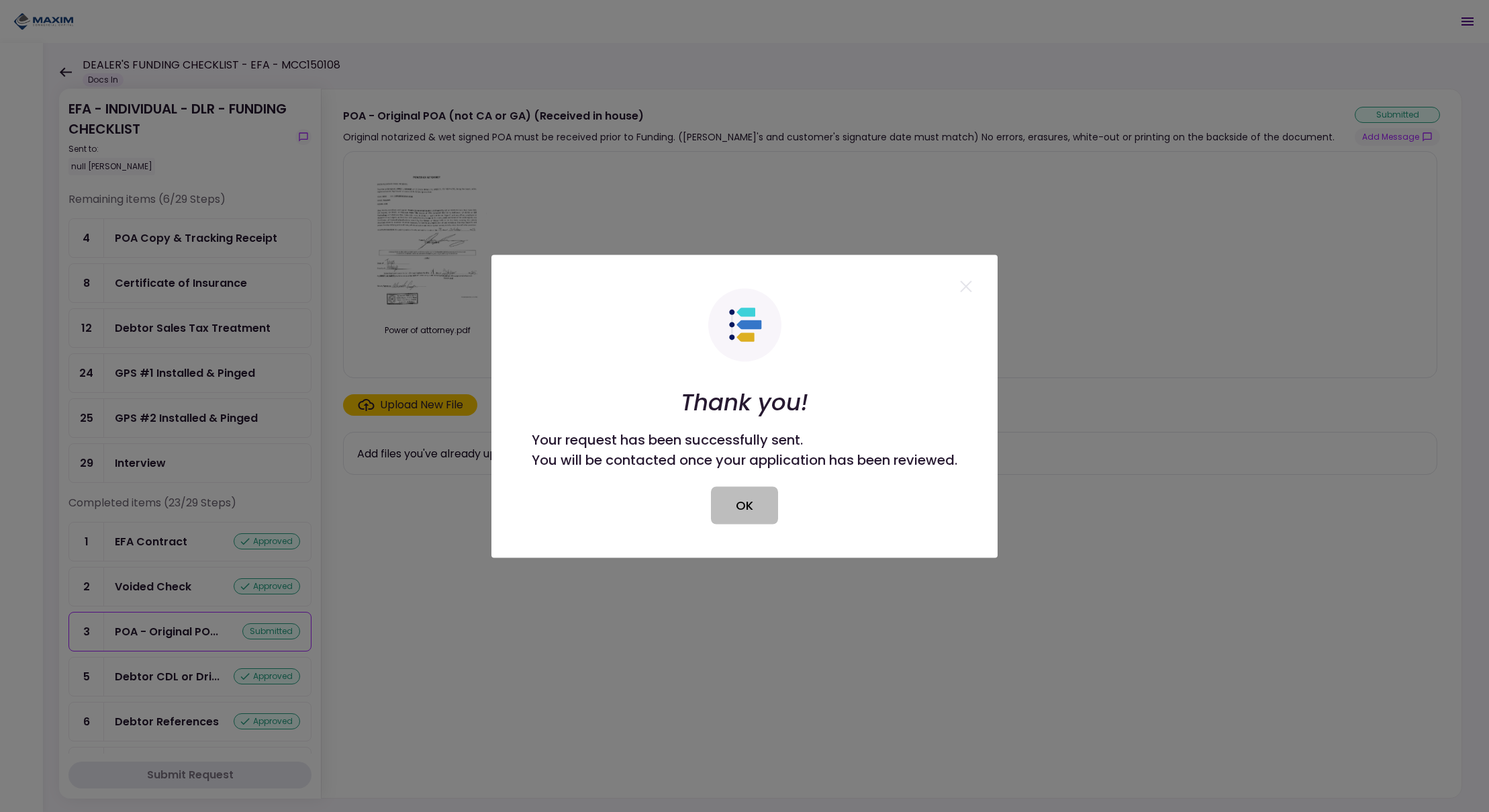
click at [750, 506] on button "OK" at bounding box center [744, 505] width 68 height 38
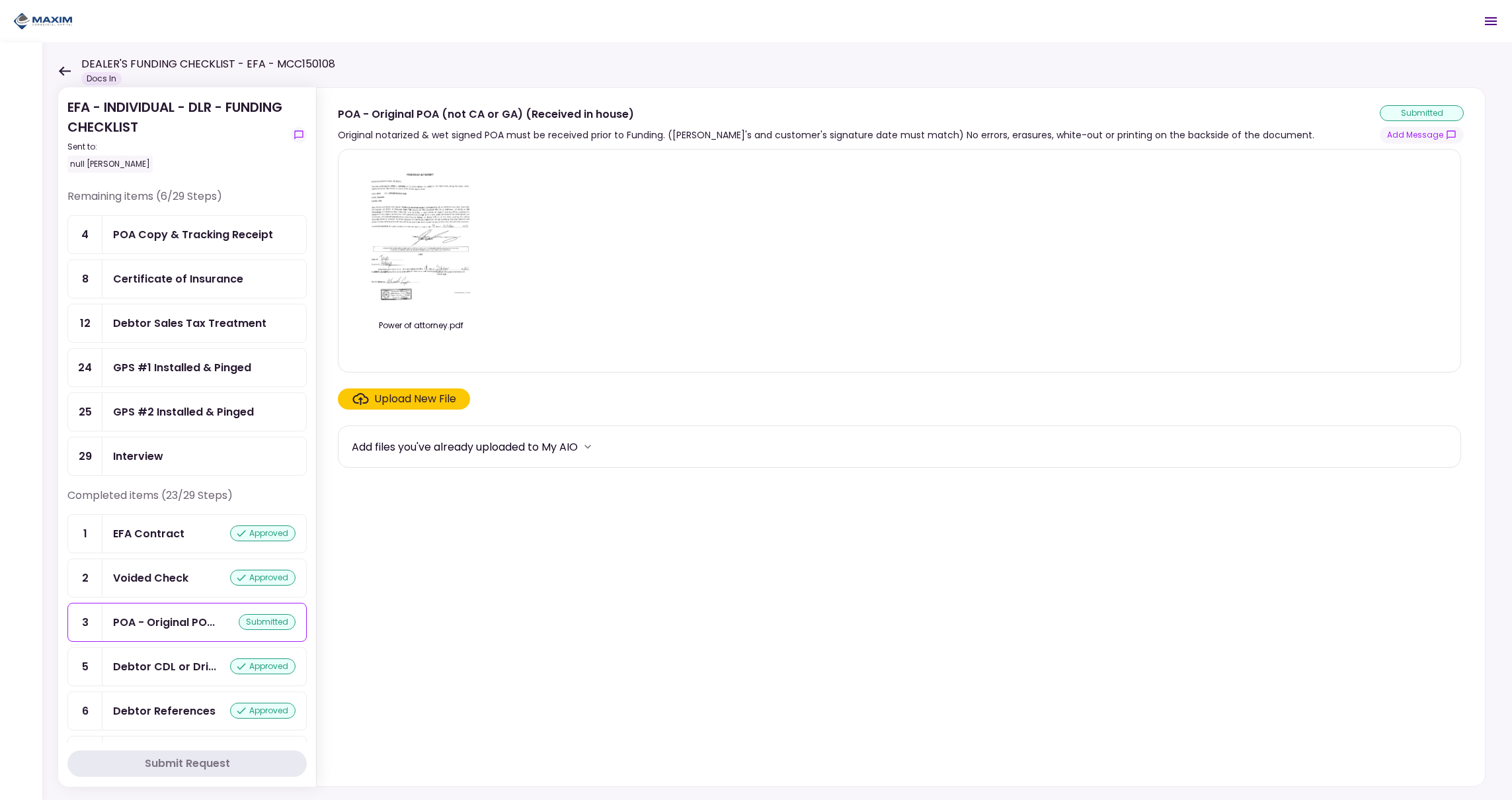
click at [181, 237] on div "POA Copy & Tracking Receipt" at bounding box center [193, 234] width 160 height 17
